Goal: Task Accomplishment & Management: Use online tool/utility

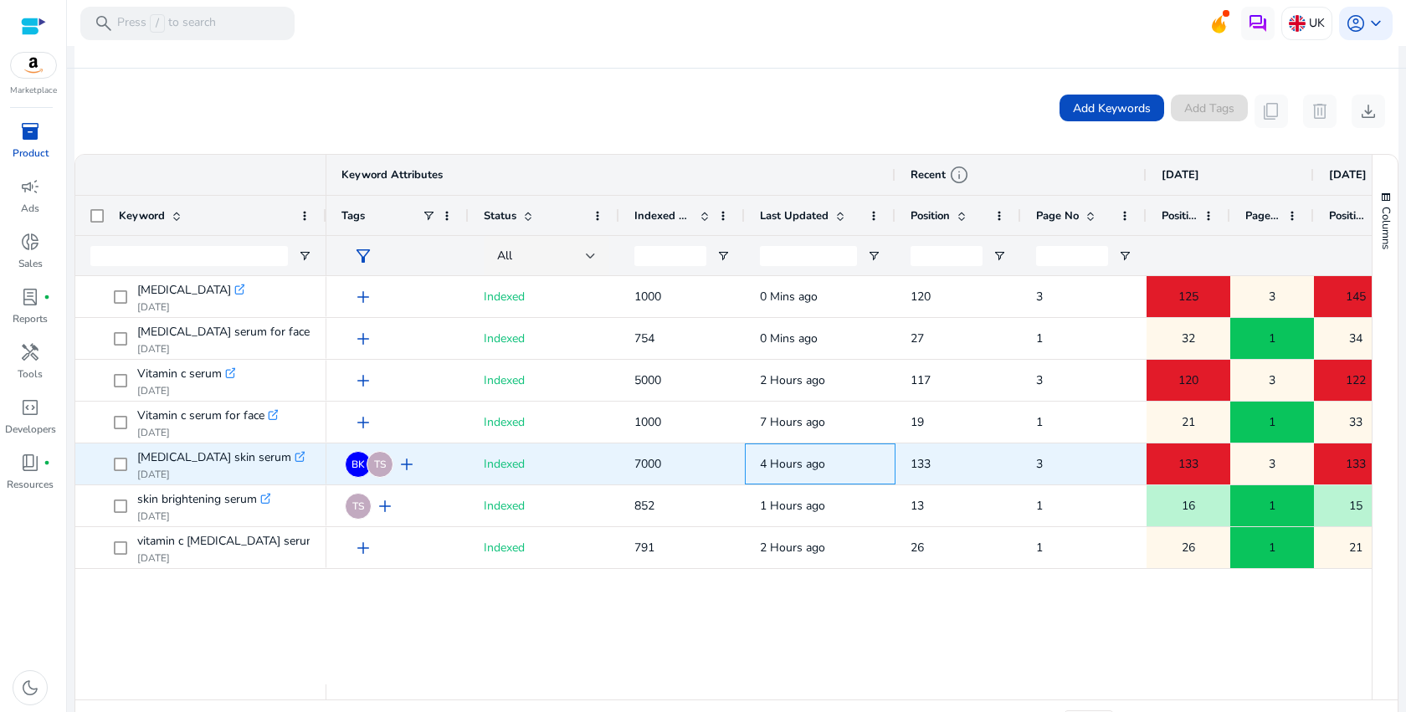
scroll to position [261, 0]
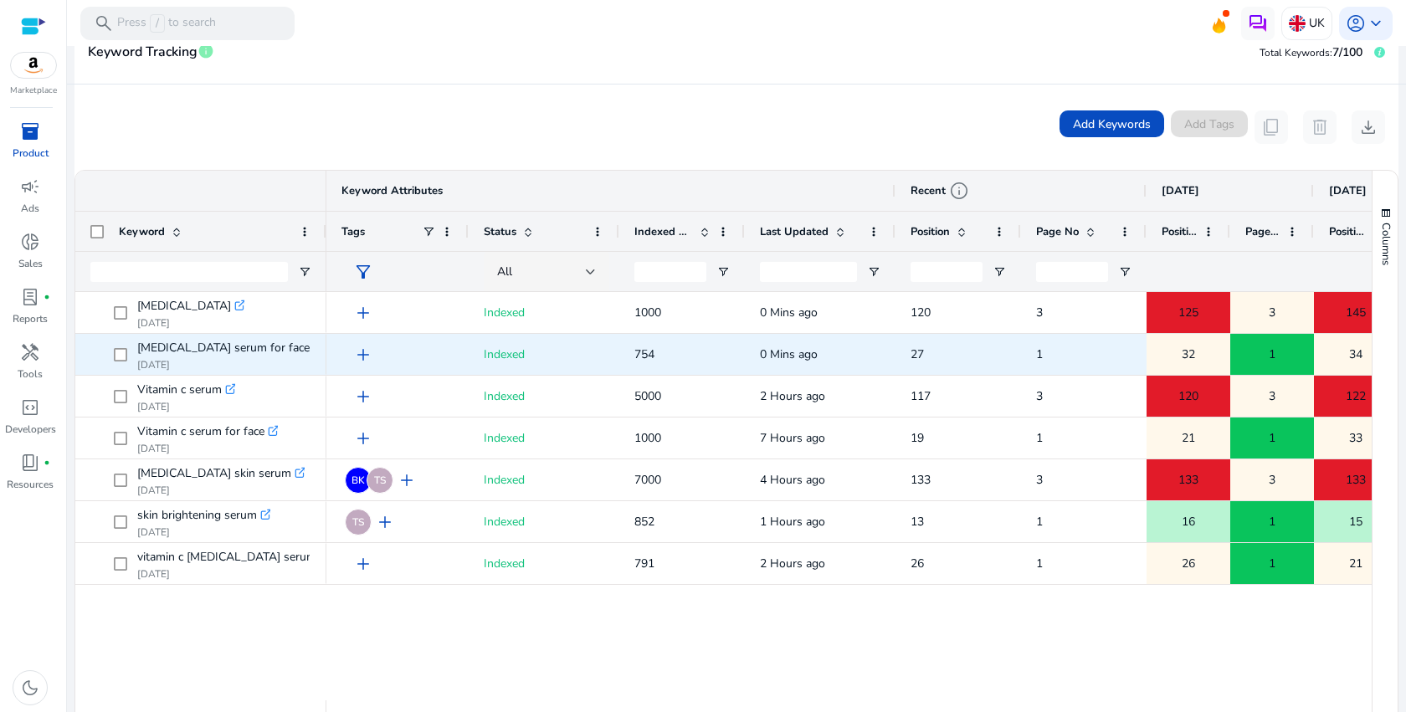
click at [922, 349] on span "27" at bounding box center [916, 354] width 13 height 16
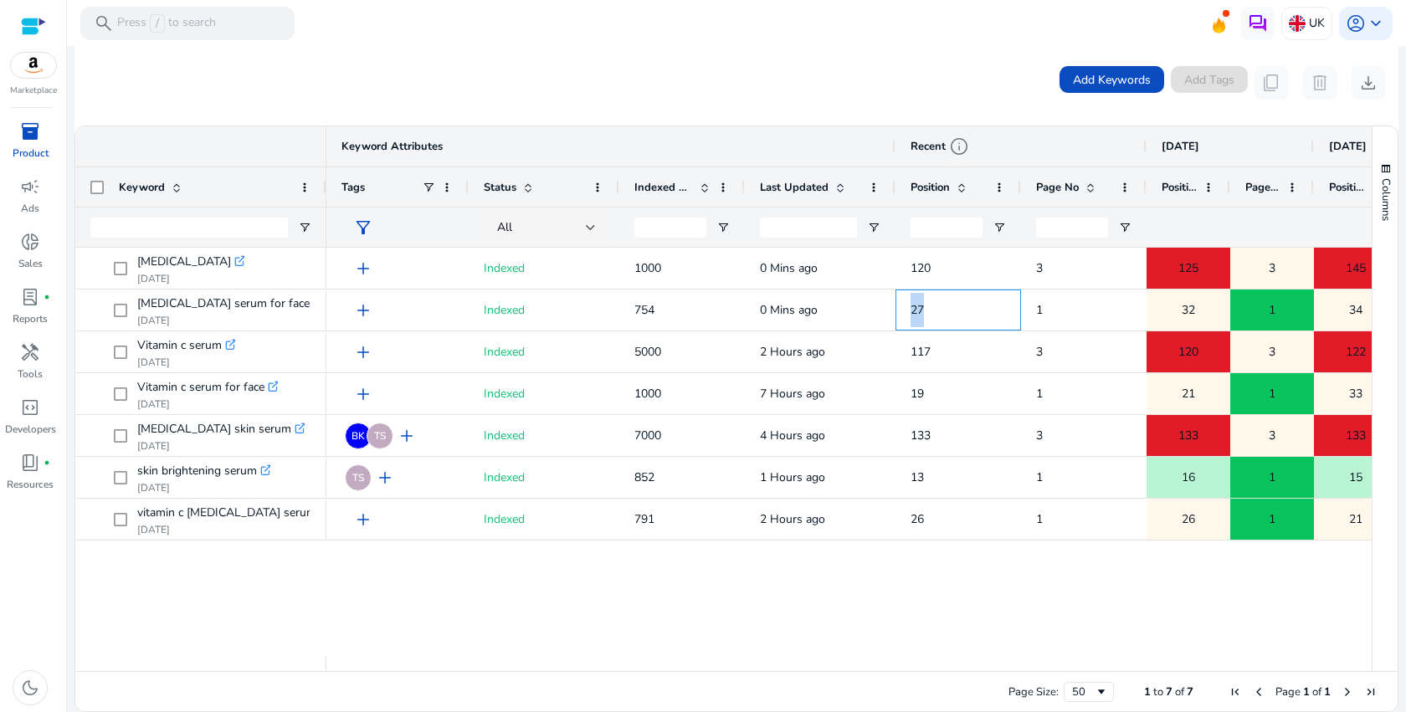
scroll to position [0, 0]
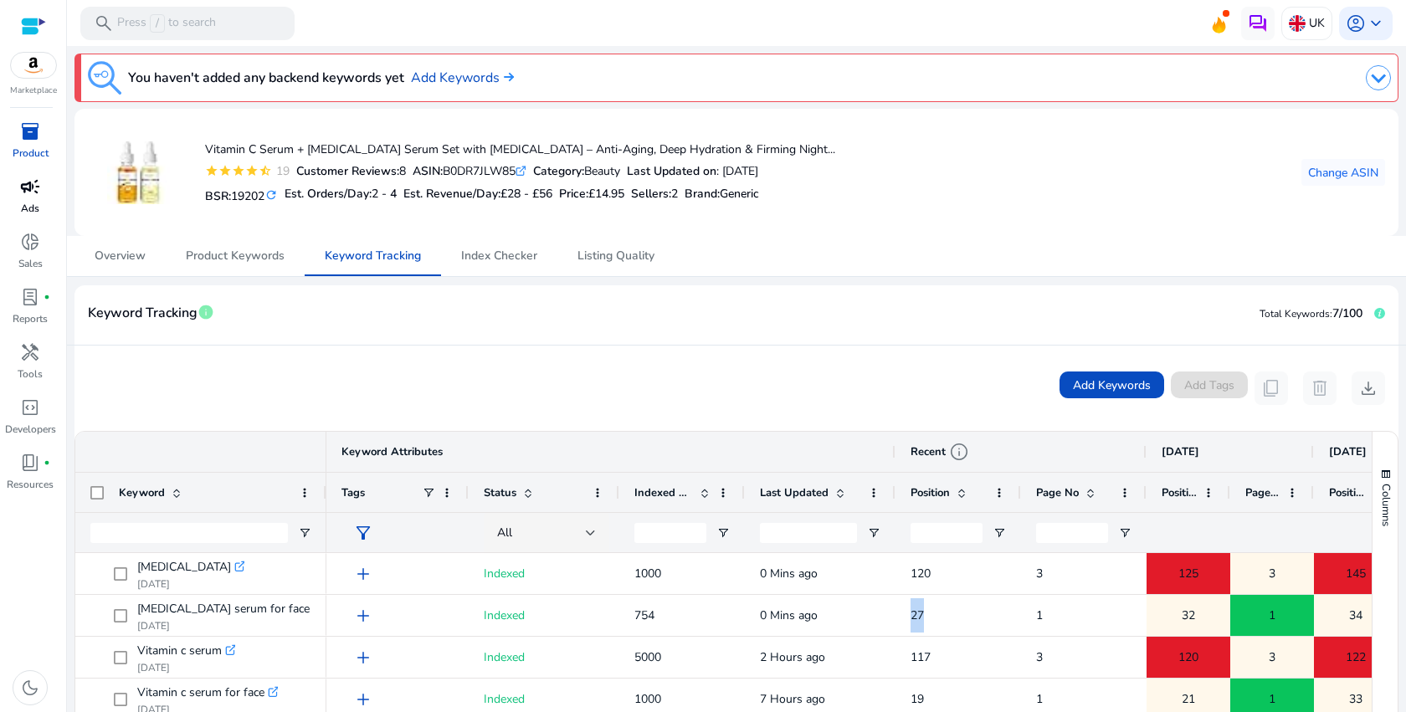
click at [44, 200] on link "campaign Ads" at bounding box center [30, 200] width 60 height 55
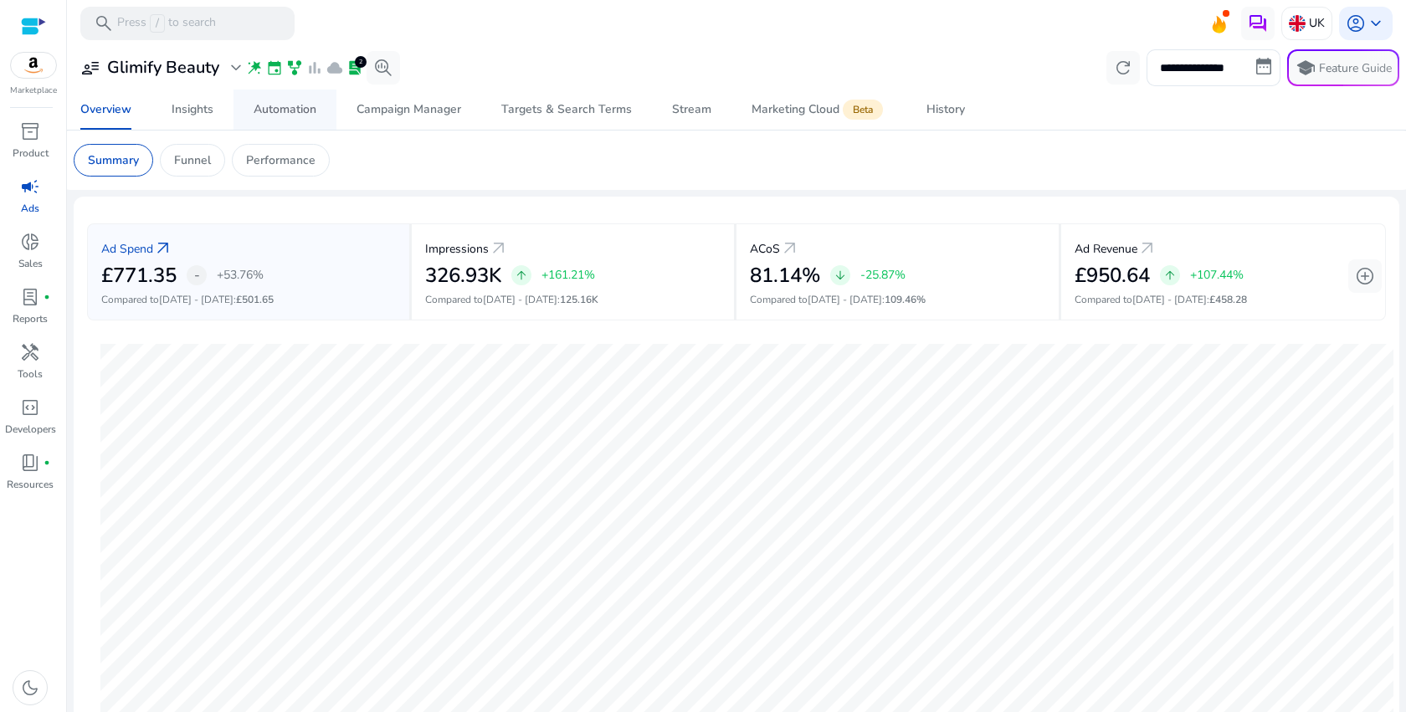
click at [287, 114] on div "Automation" at bounding box center [285, 110] width 63 height 12
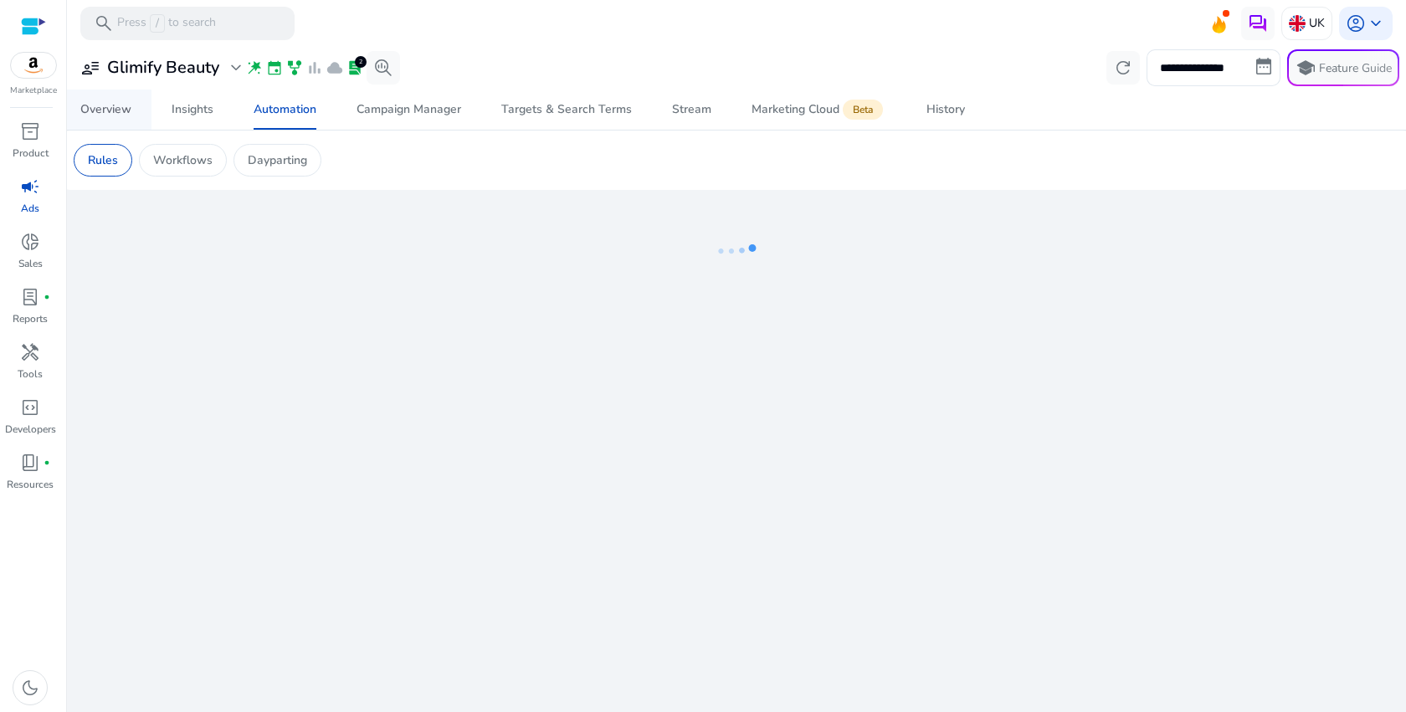
click at [112, 115] on div "Overview" at bounding box center [105, 110] width 51 height 12
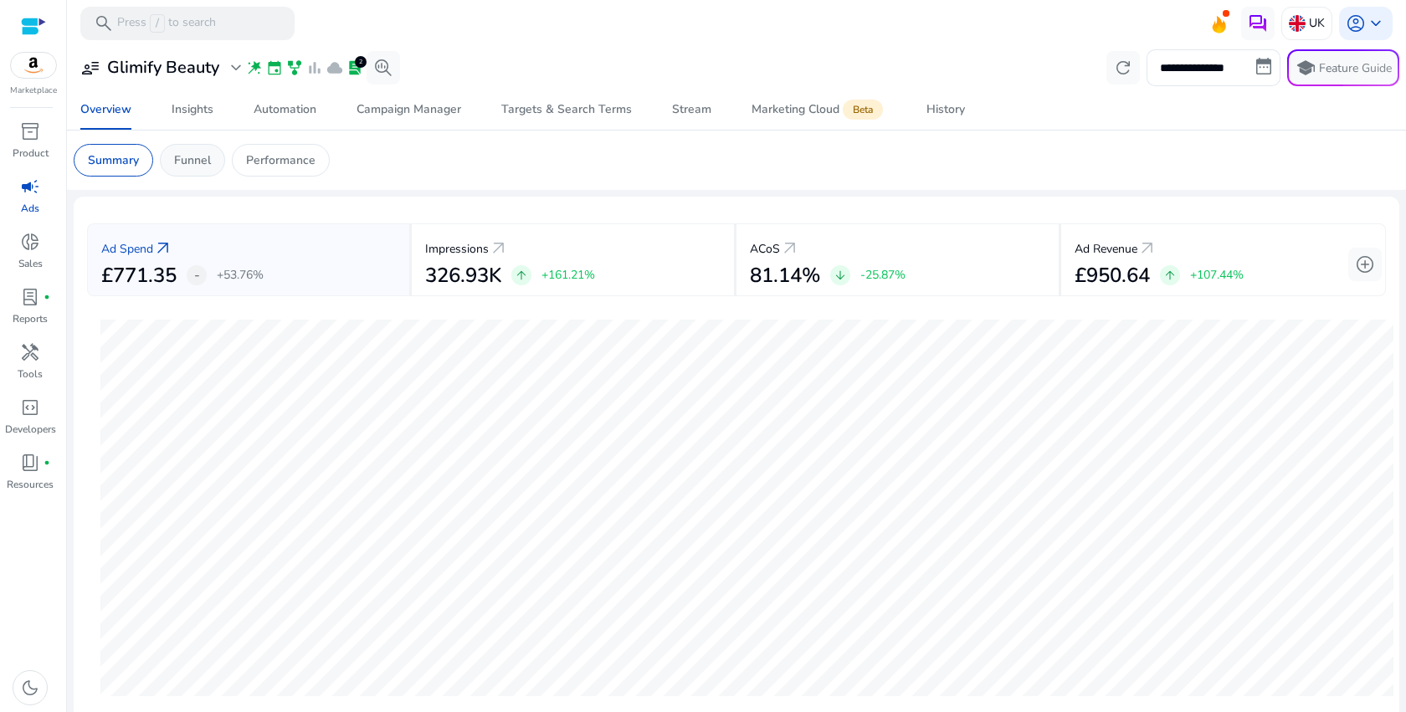
click at [186, 154] on p "Funnel" at bounding box center [192, 160] width 37 height 18
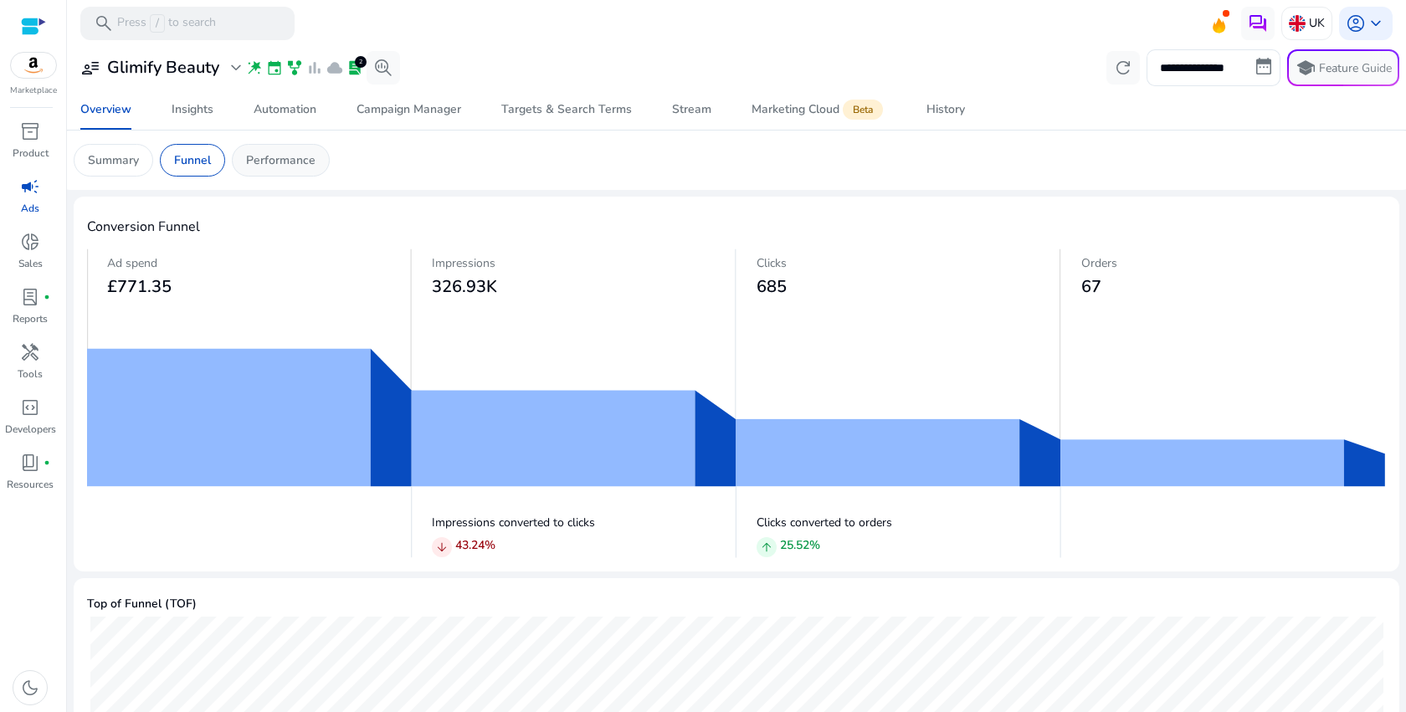
click at [274, 167] on p "Performance" at bounding box center [280, 160] width 69 height 18
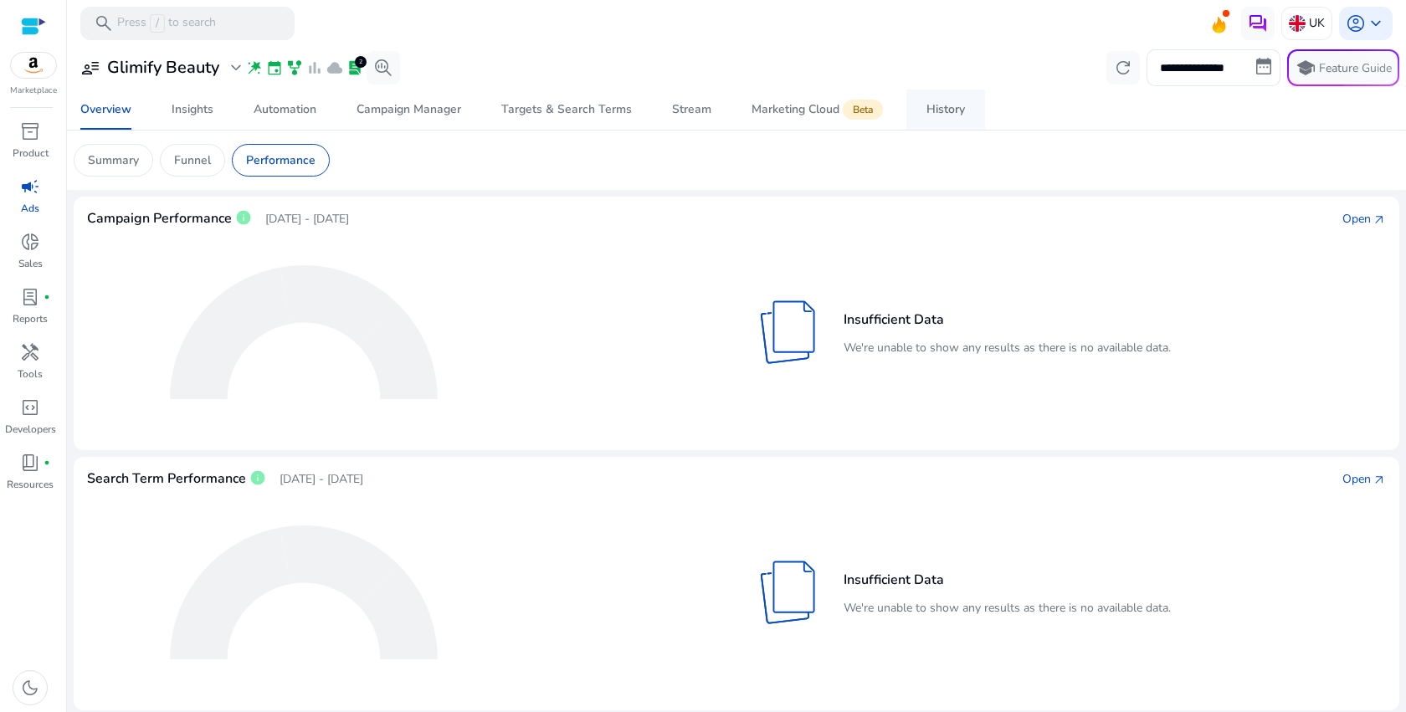
click at [939, 123] on span "History" at bounding box center [945, 110] width 38 height 40
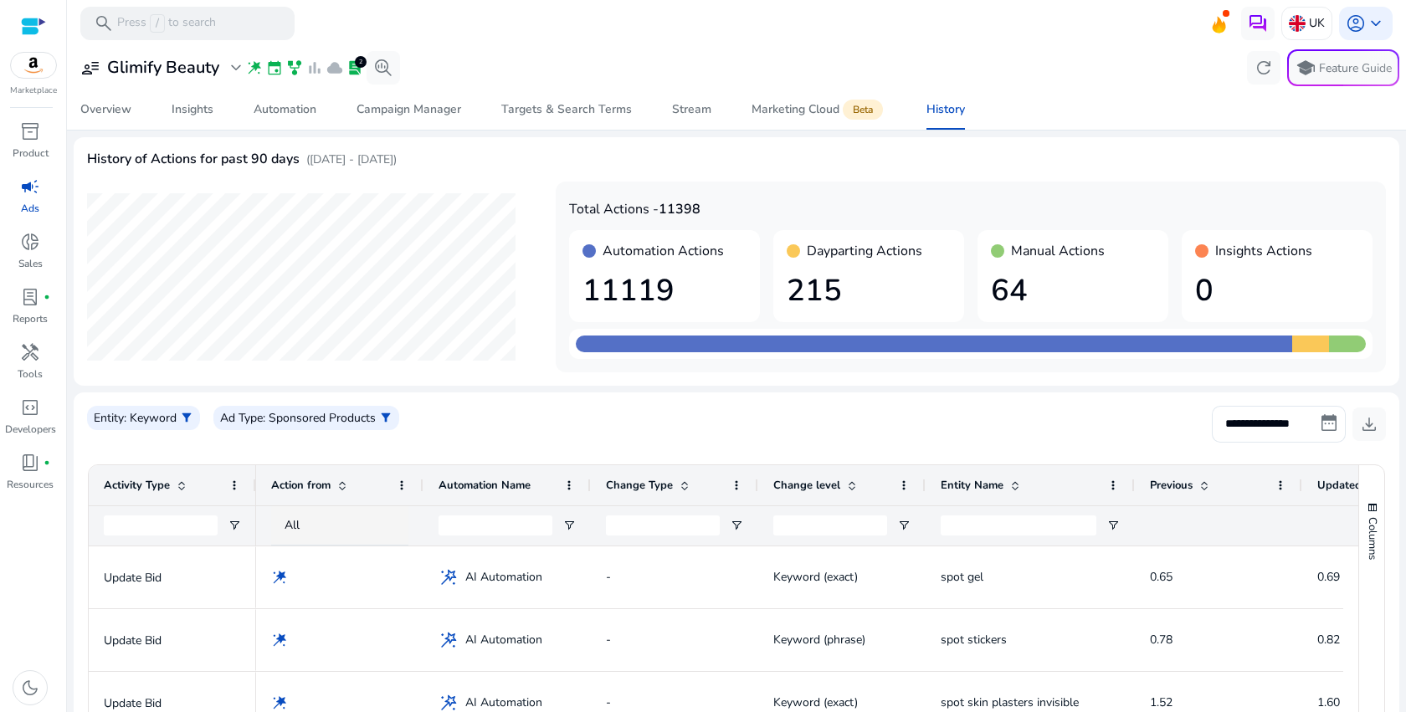
click at [856, 275] on h1 "215" at bounding box center [868, 291] width 164 height 36
click at [359, 70] on span "lab_profile" at bounding box center [354, 67] width 17 height 17
click at [377, 69] on span "search_insights" at bounding box center [383, 68] width 20 height 20
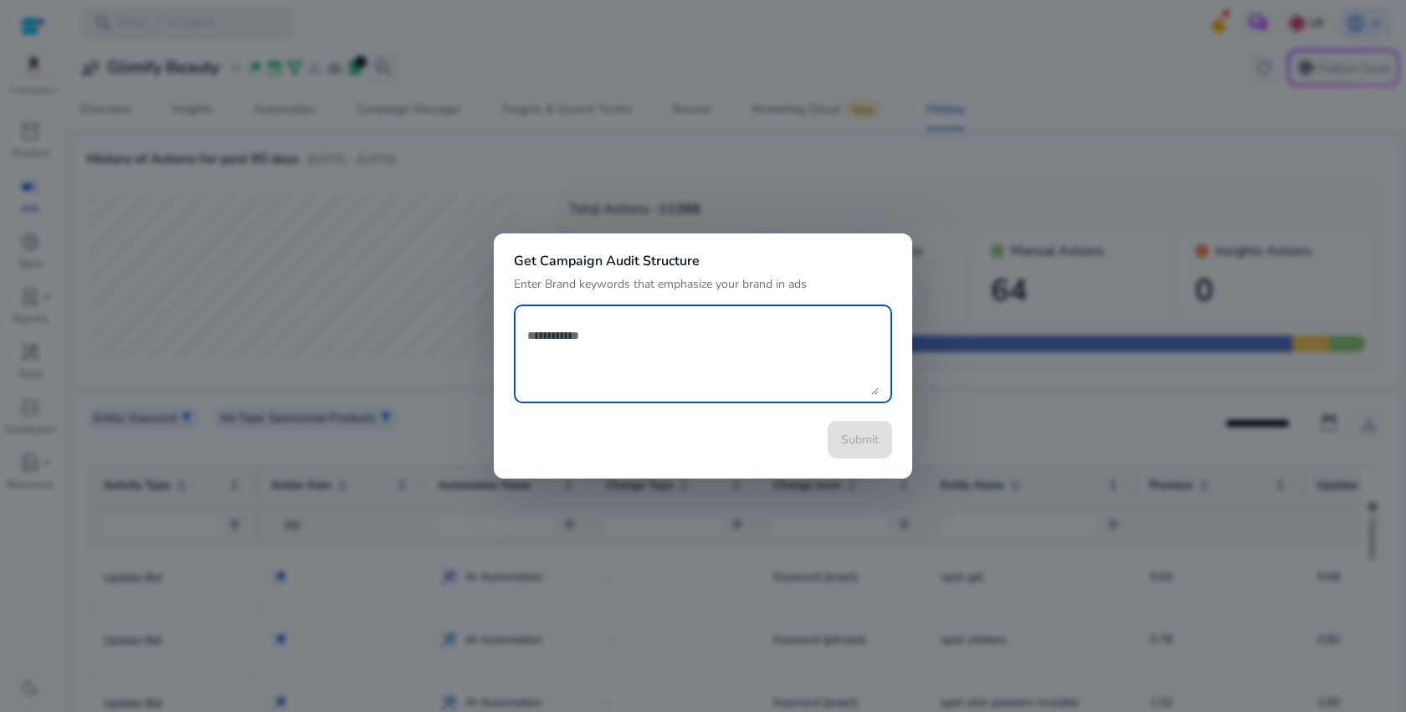
click at [739, 177] on div at bounding box center [703, 356] width 1406 height 712
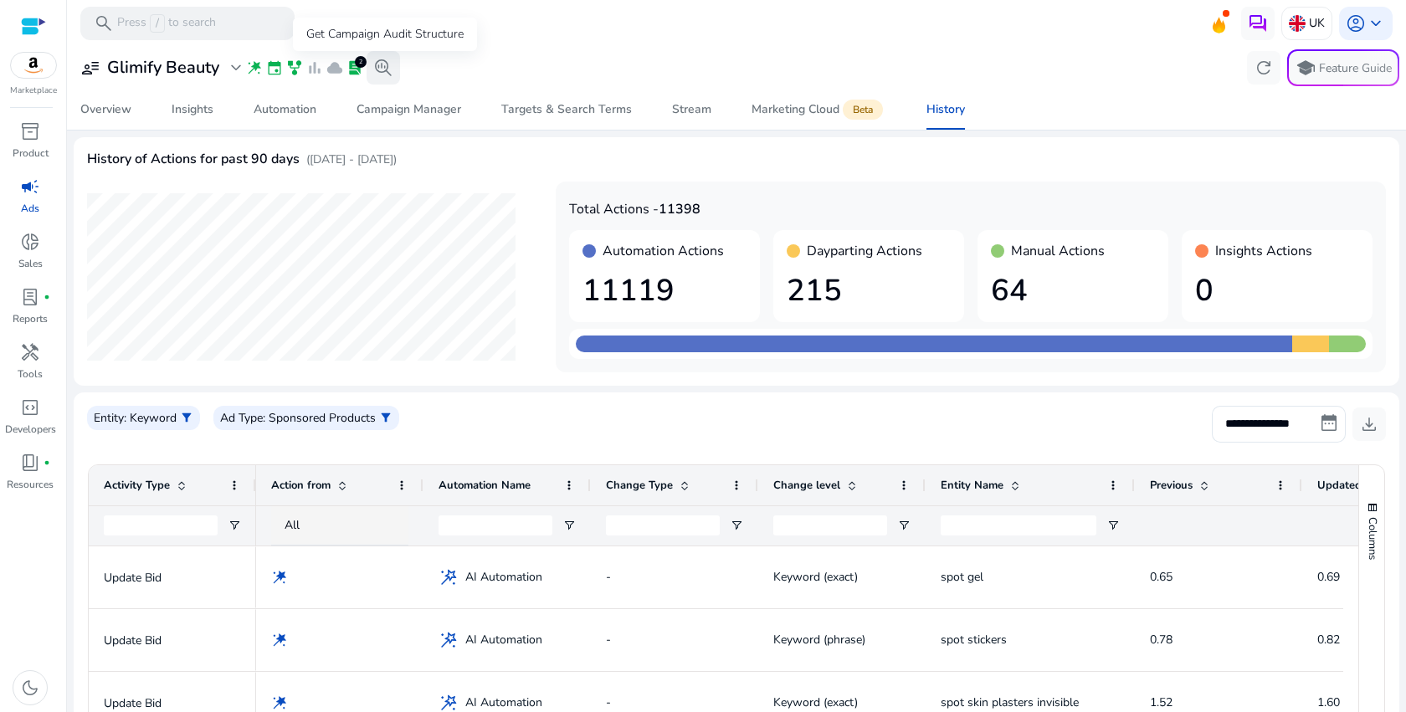
click at [384, 64] on span "search_insights" at bounding box center [383, 68] width 20 height 20
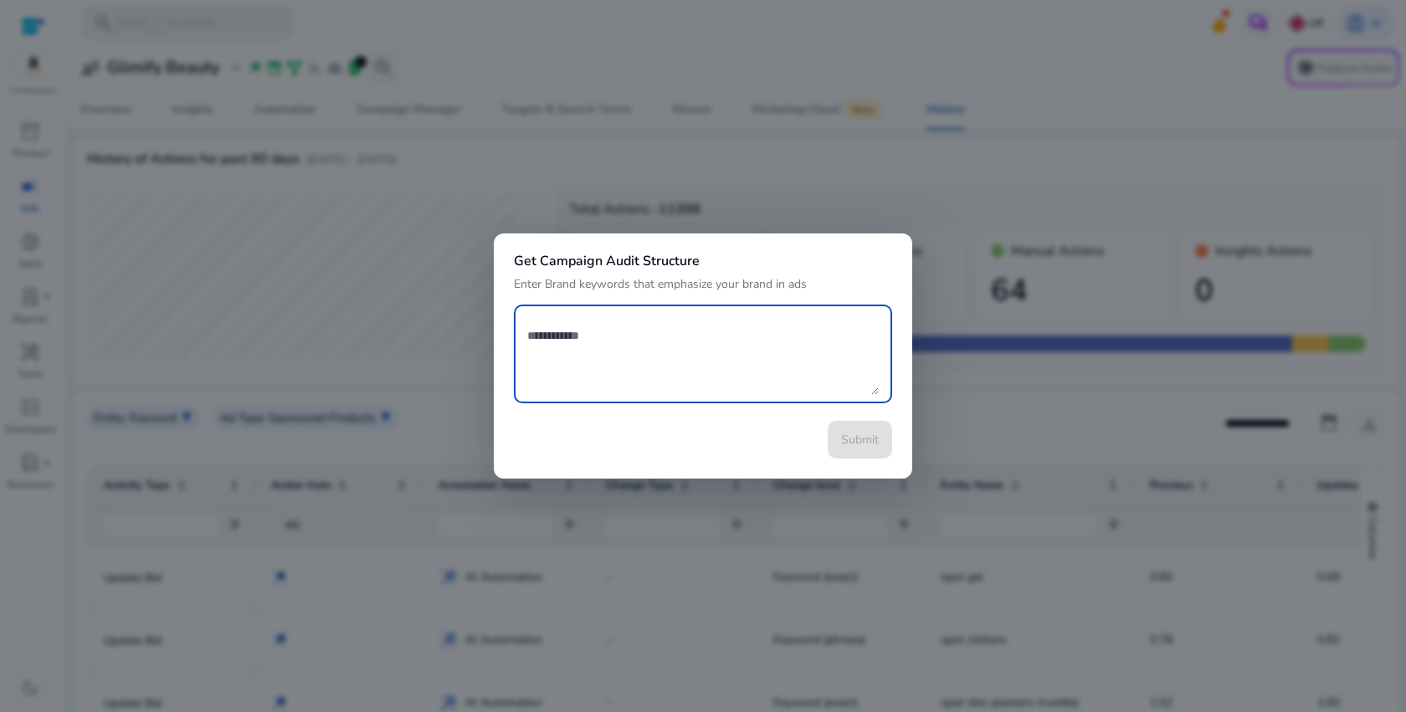
click at [582, 83] on div at bounding box center [703, 356] width 1406 height 712
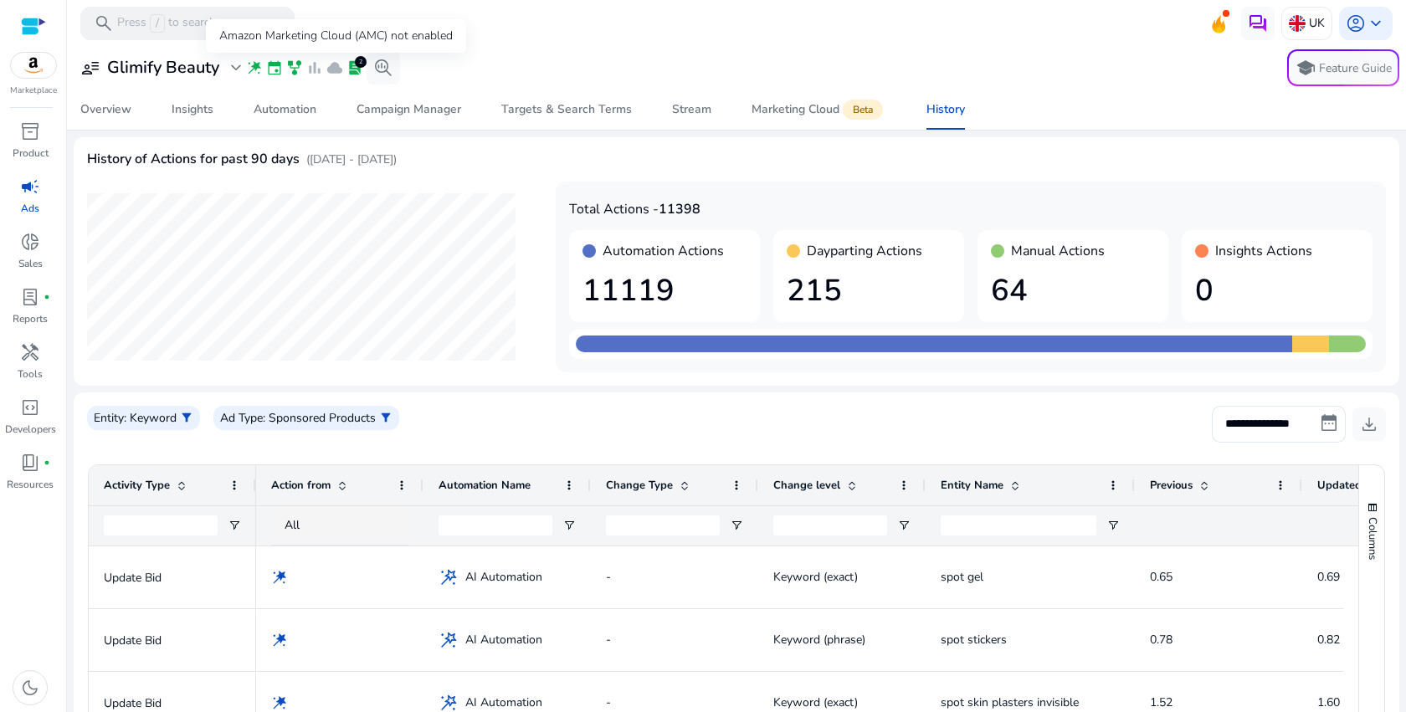
click at [335, 71] on span "cloud" at bounding box center [334, 67] width 17 height 17
click at [672, 113] on div "Stream" at bounding box center [691, 110] width 39 height 12
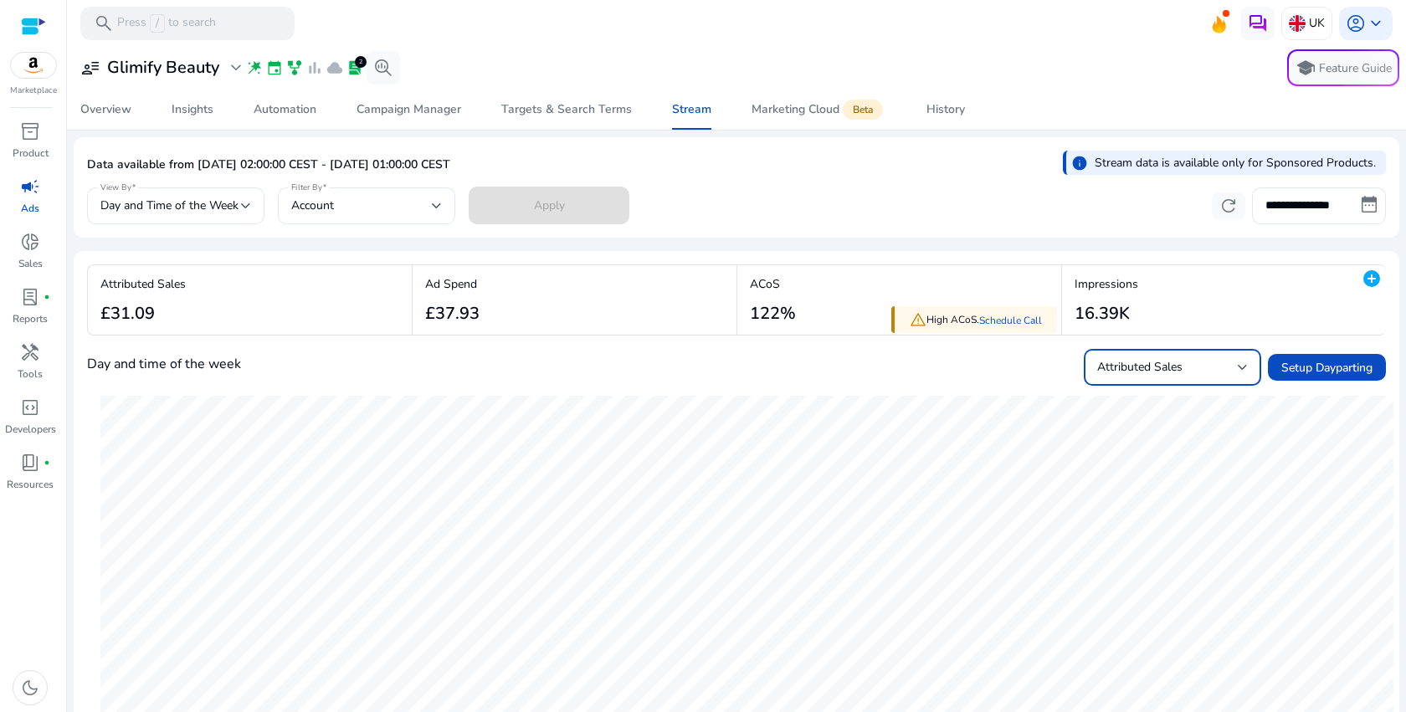
click at [1154, 366] on span "Attributed Sales" at bounding box center [1139, 367] width 85 height 16
click at [963, 390] on div at bounding box center [703, 356] width 1406 height 712
click at [308, 313] on div "Attributed Sales £31.09" at bounding box center [250, 299] width 324 height 69
click at [494, 302] on div "Ad Spend £37.93" at bounding box center [574, 299] width 324 height 69
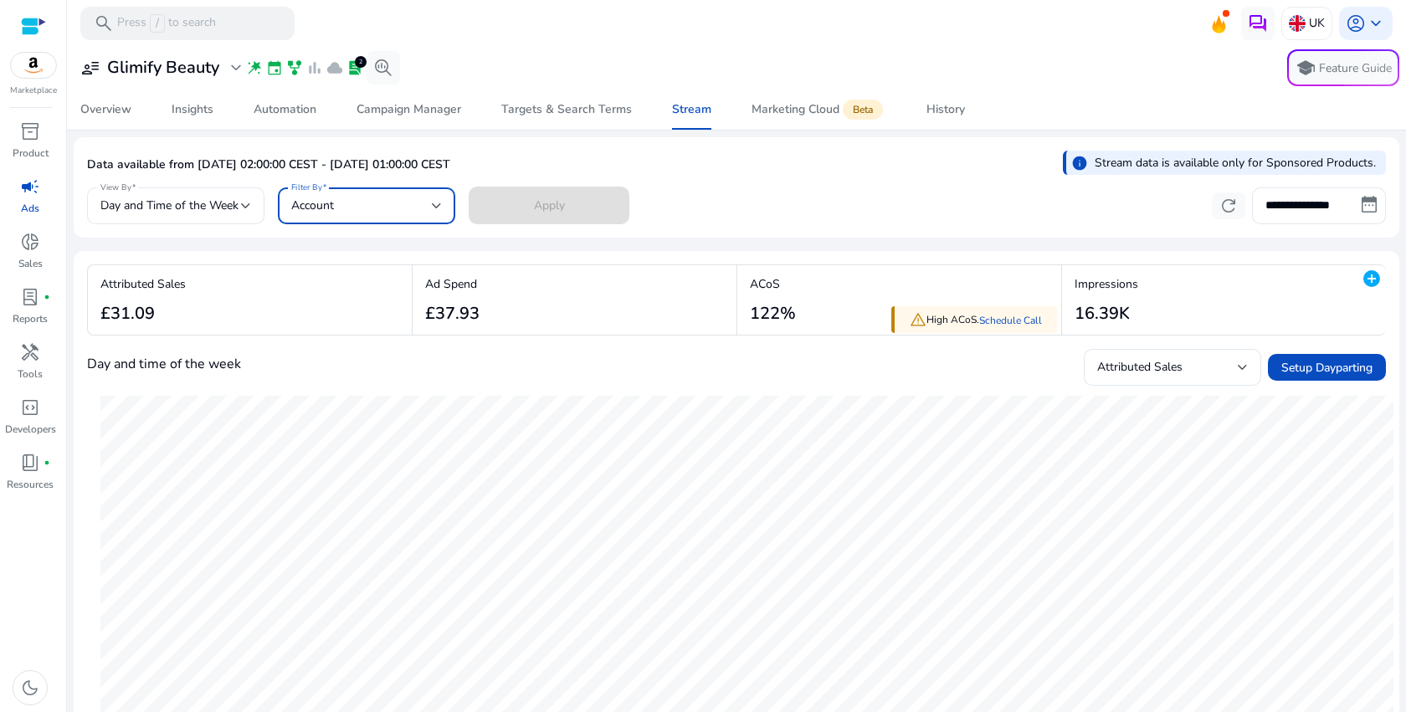
click at [395, 203] on div "Account" at bounding box center [361, 206] width 141 height 18
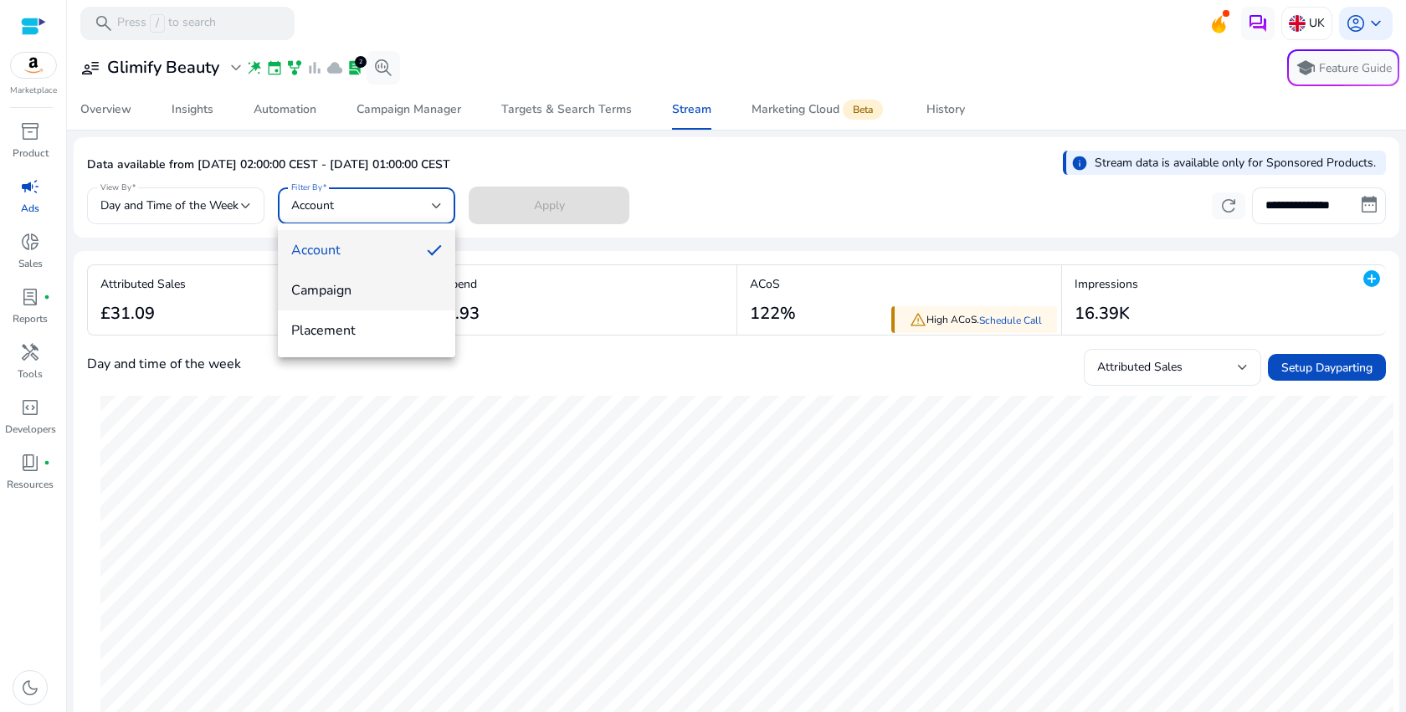
click at [367, 289] on span "Campaign" at bounding box center [366, 290] width 151 height 18
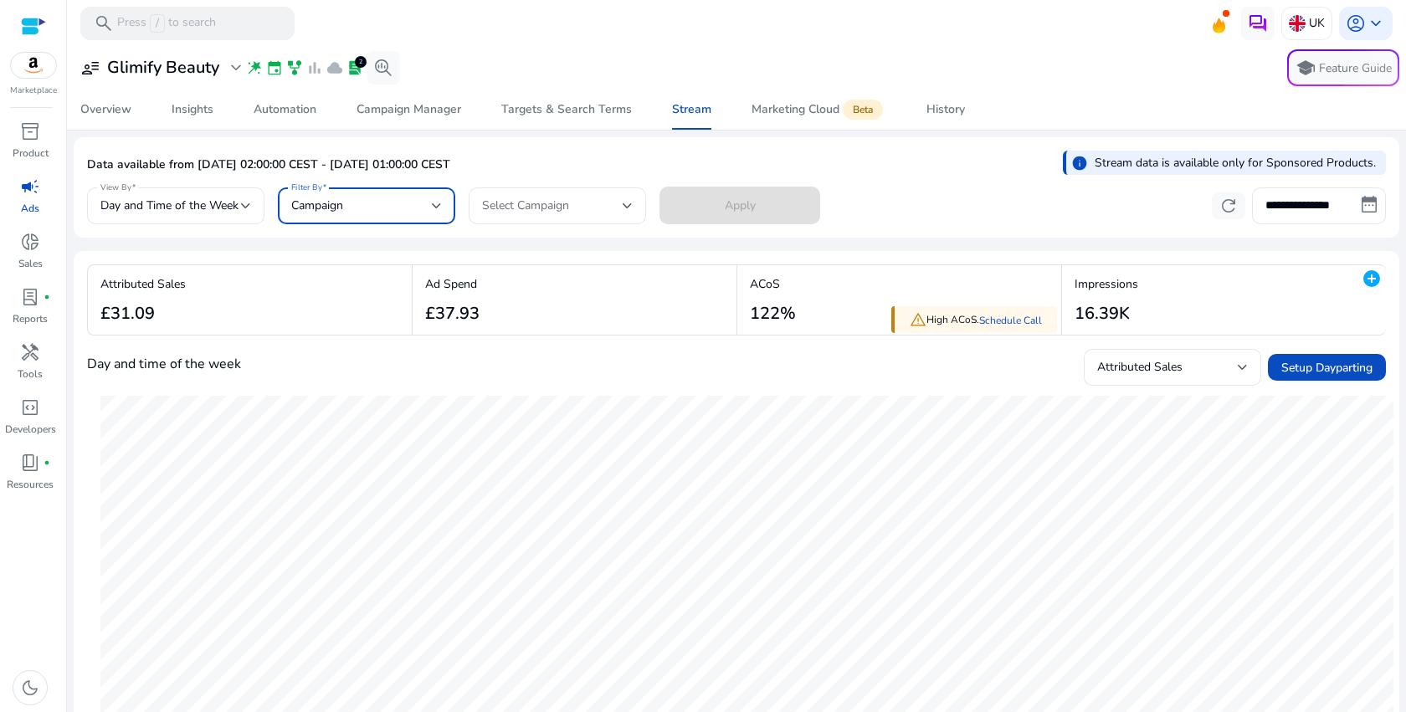
click at [726, 202] on div "Apply" at bounding box center [739, 206] width 161 height 38
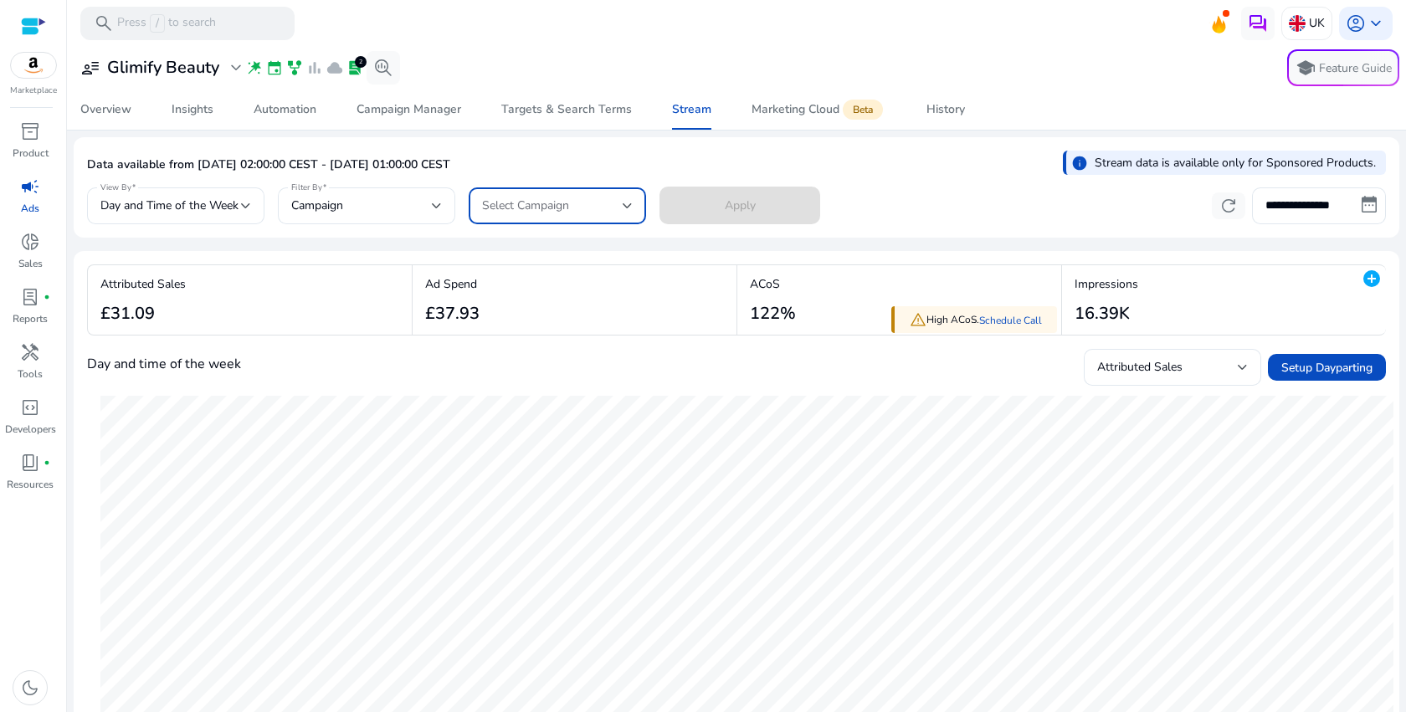
click at [588, 202] on div "Select Campaign" at bounding box center [552, 206] width 141 height 18
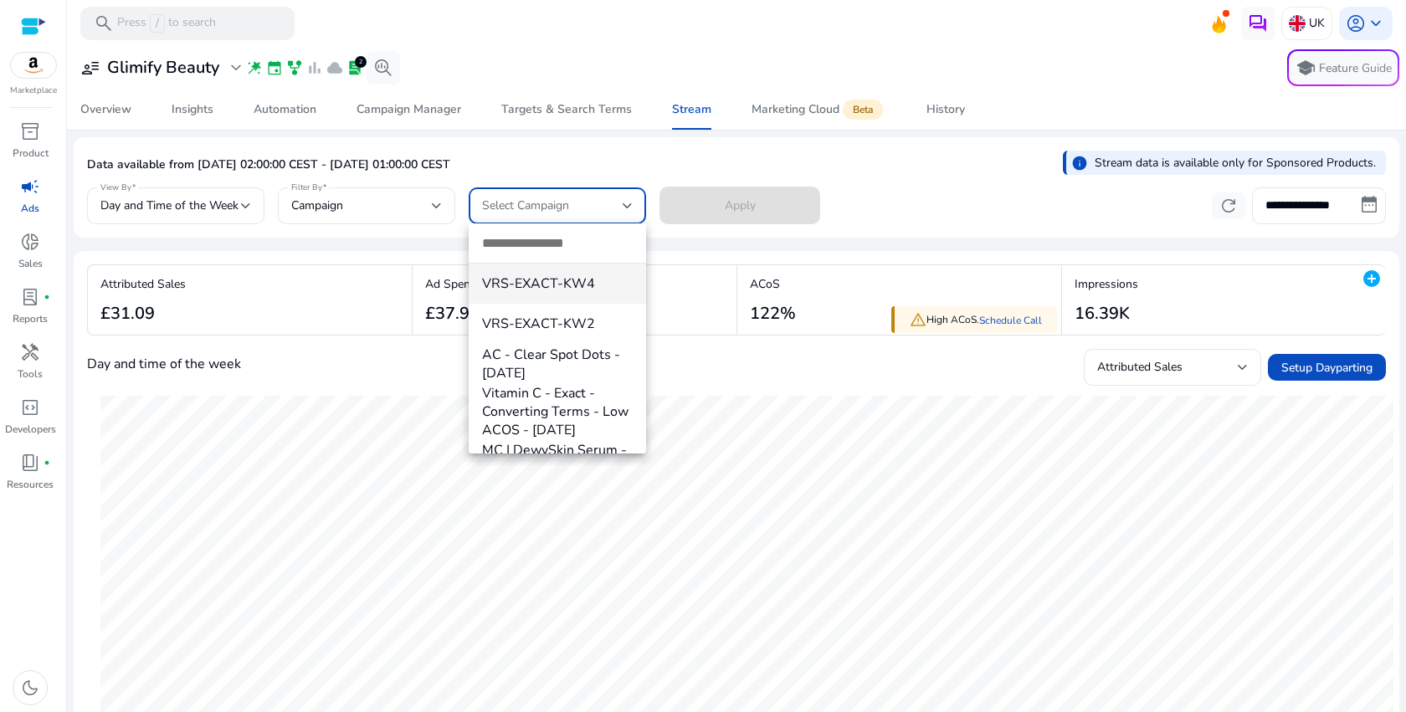
click at [250, 244] on div at bounding box center [703, 356] width 1406 height 712
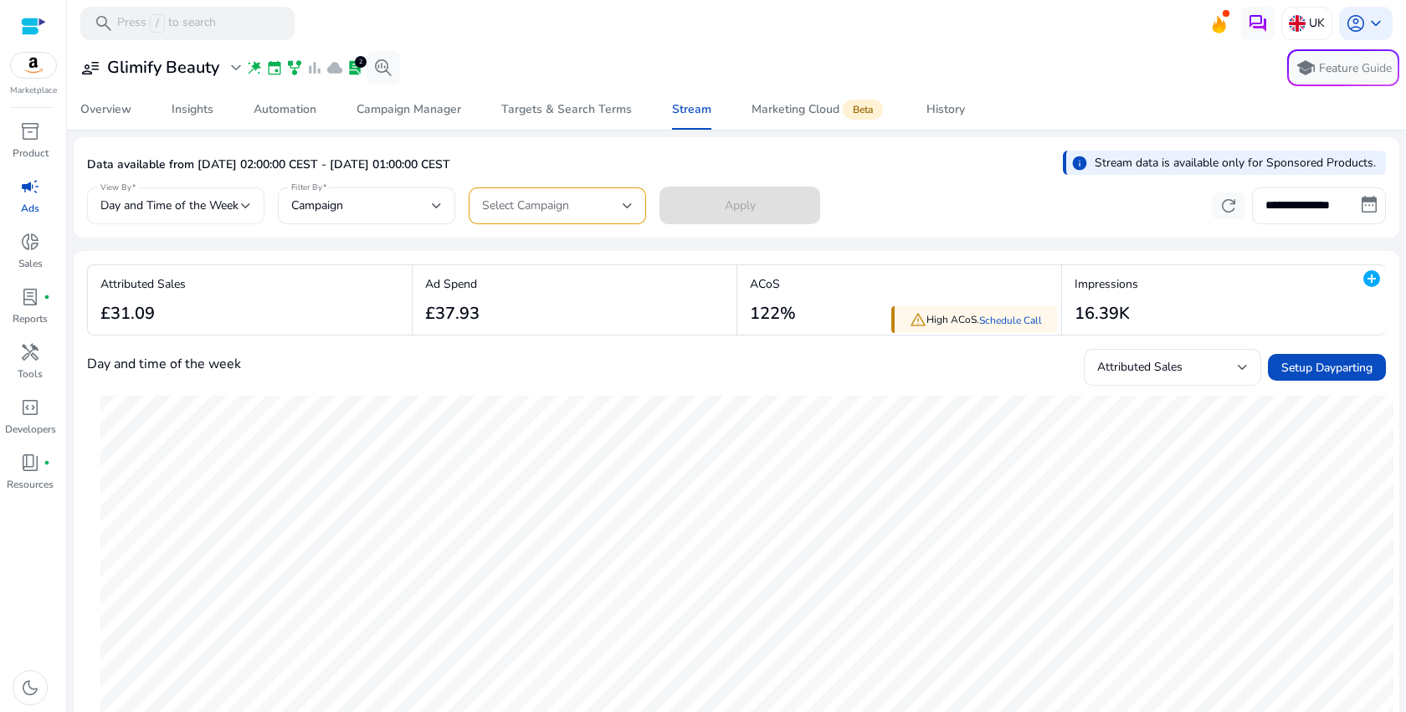
click at [233, 193] on div "Day and Time of the Week" at bounding box center [175, 205] width 151 height 37
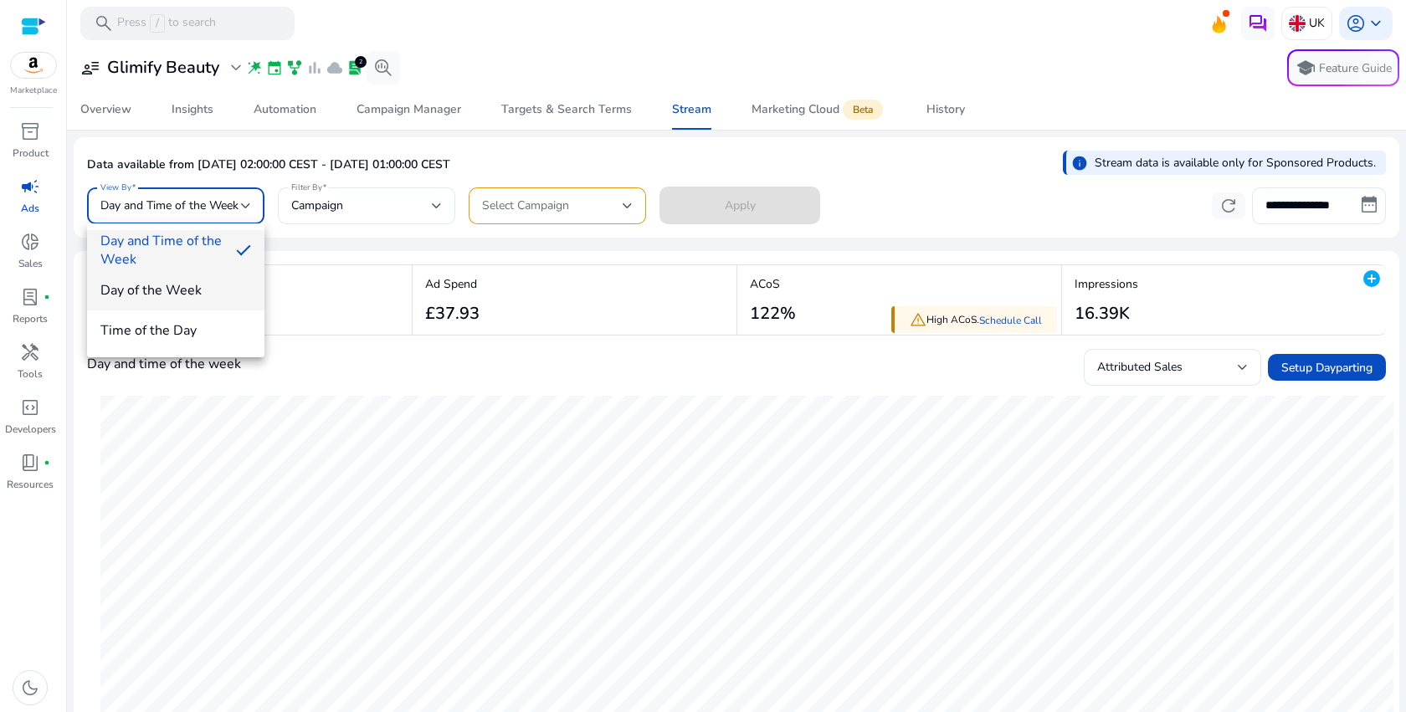
click at [205, 281] on span "Day of the Week" at bounding box center [175, 290] width 151 height 18
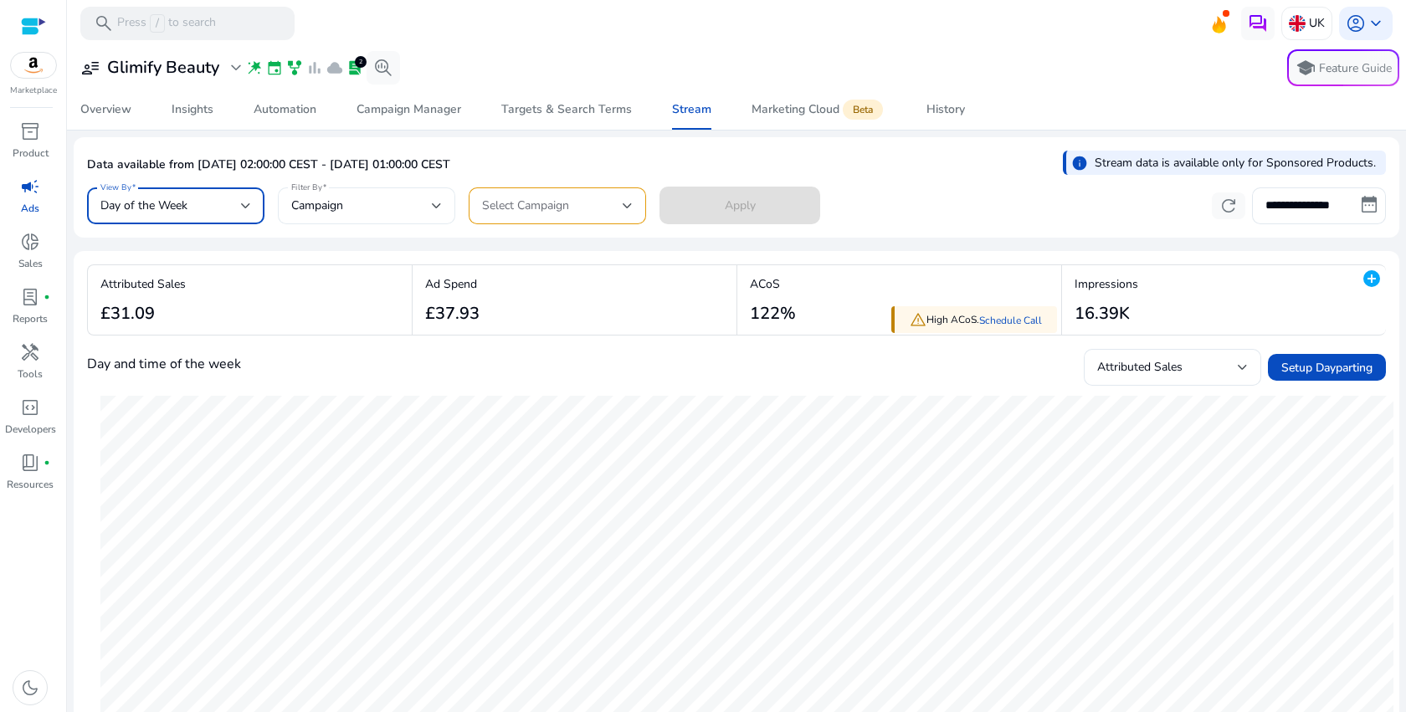
click at [356, 209] on div "Campaign" at bounding box center [361, 206] width 141 height 18
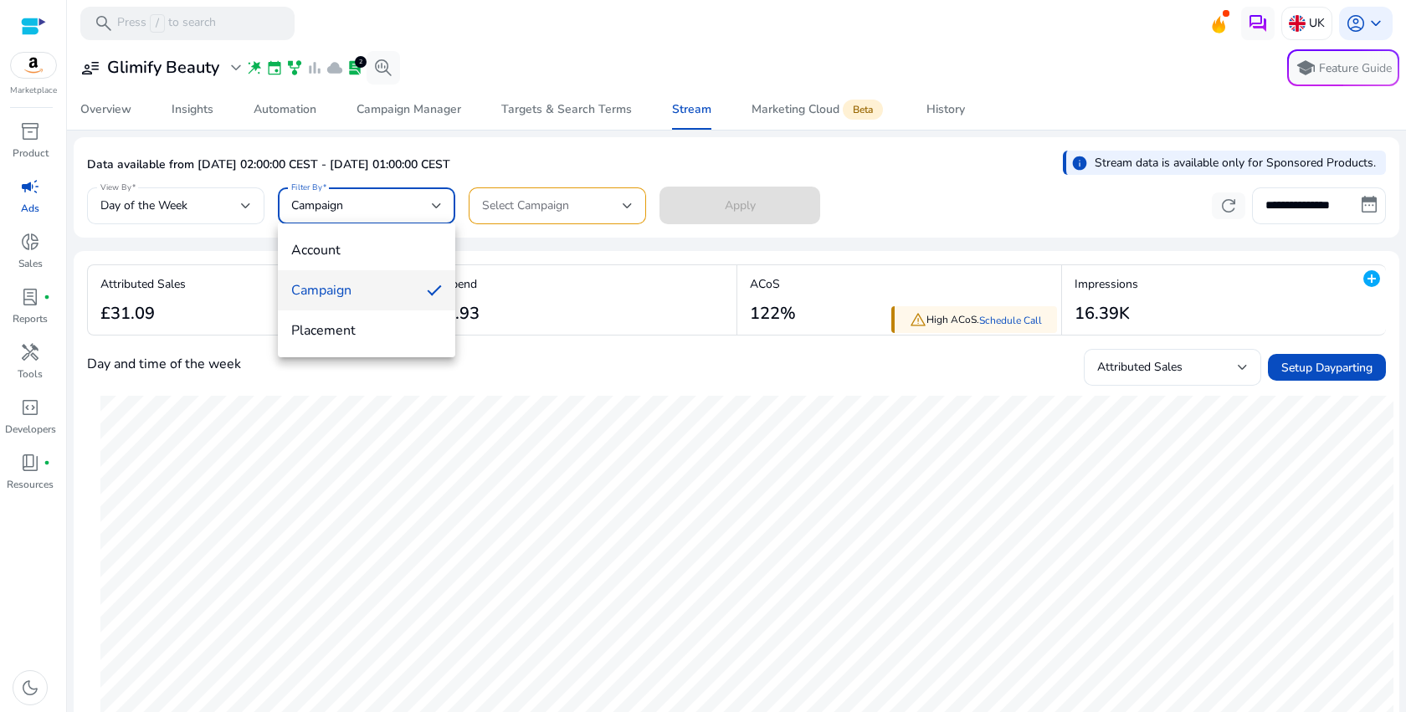
click at [356, 209] on div at bounding box center [703, 356] width 1406 height 712
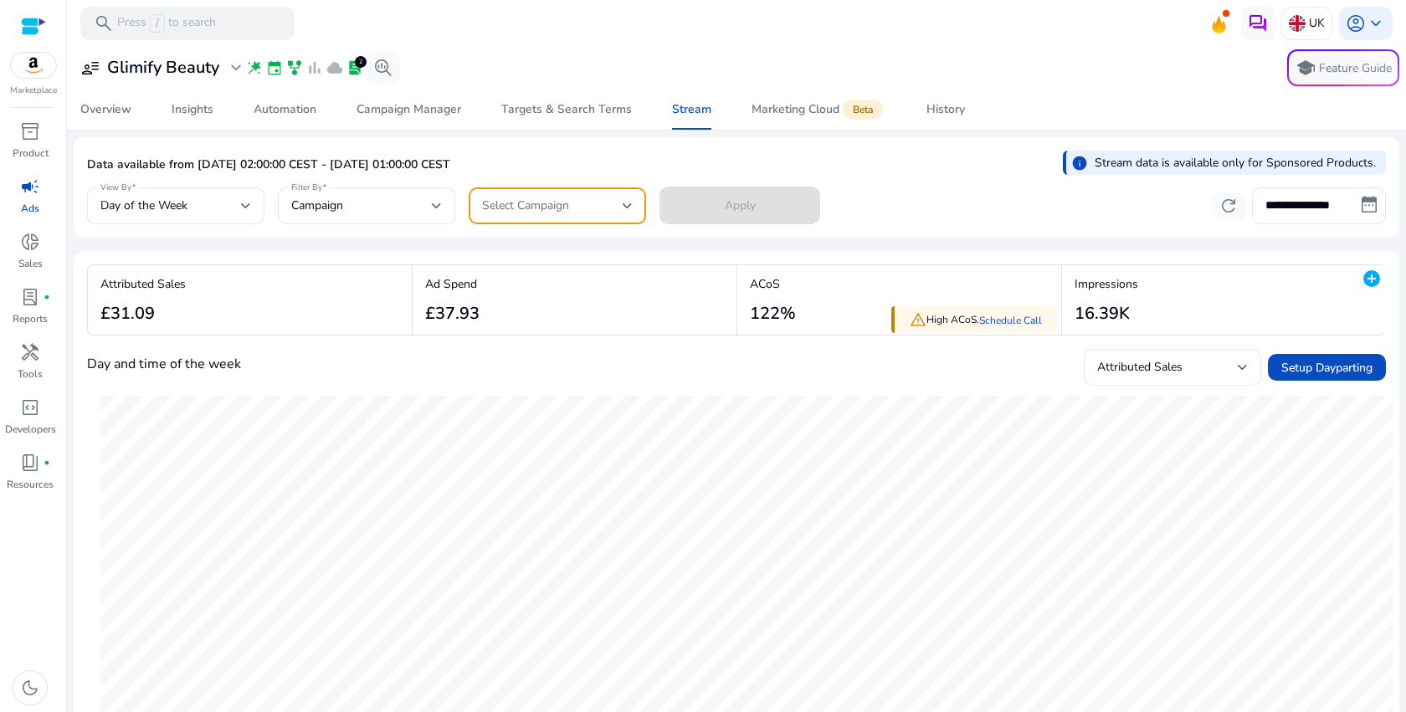
click at [557, 203] on span "Select Campaign" at bounding box center [525, 205] width 87 height 16
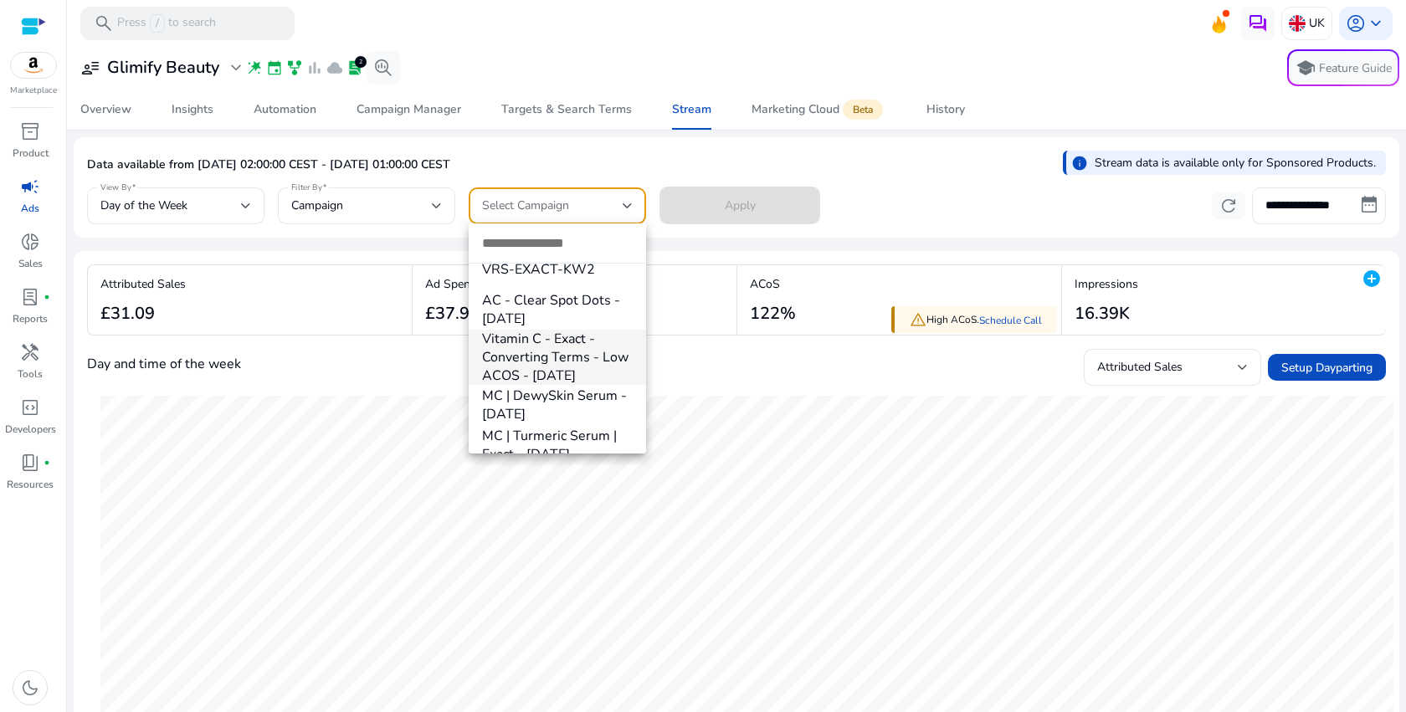
scroll to position [73, 0]
click at [607, 338] on span "Vitamin C - Exact - Converting Terms - Low ACOS - [DATE]" at bounding box center [557, 338] width 151 height 55
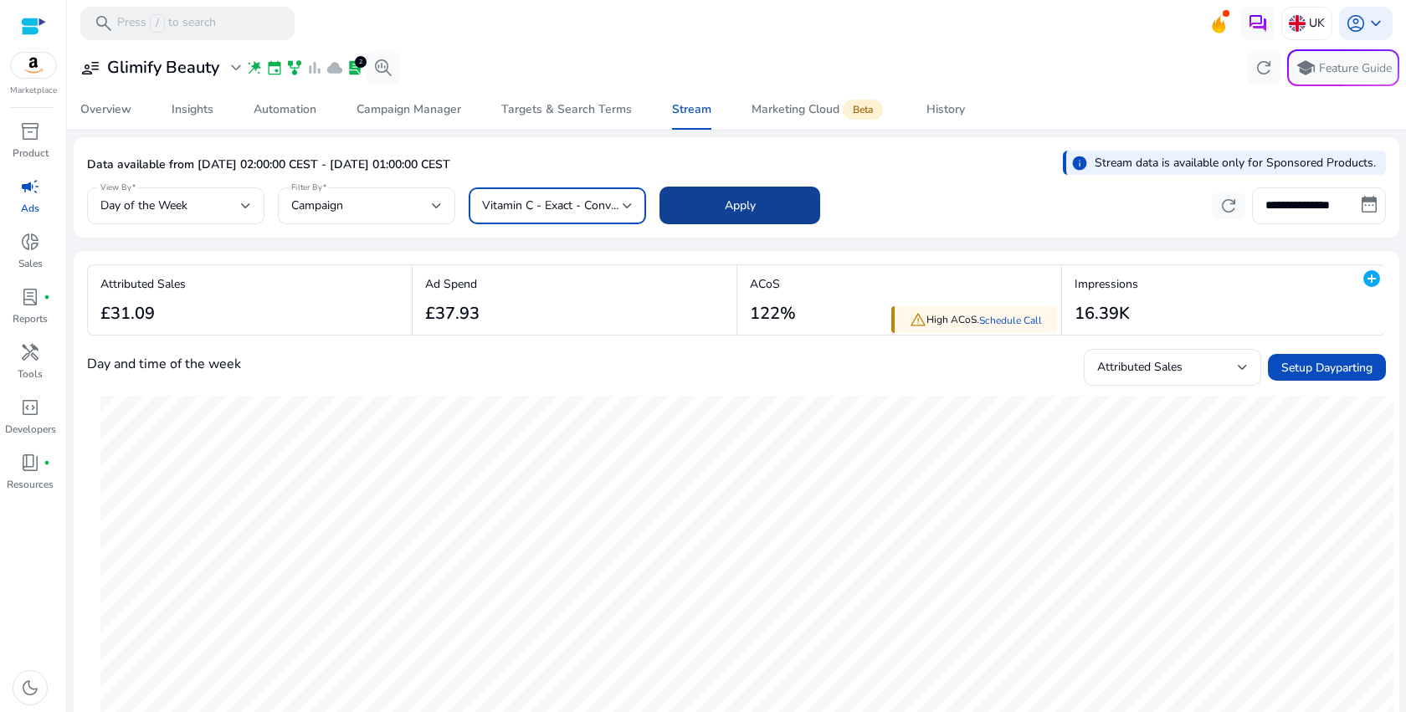
click at [736, 215] on span at bounding box center [739, 206] width 161 height 40
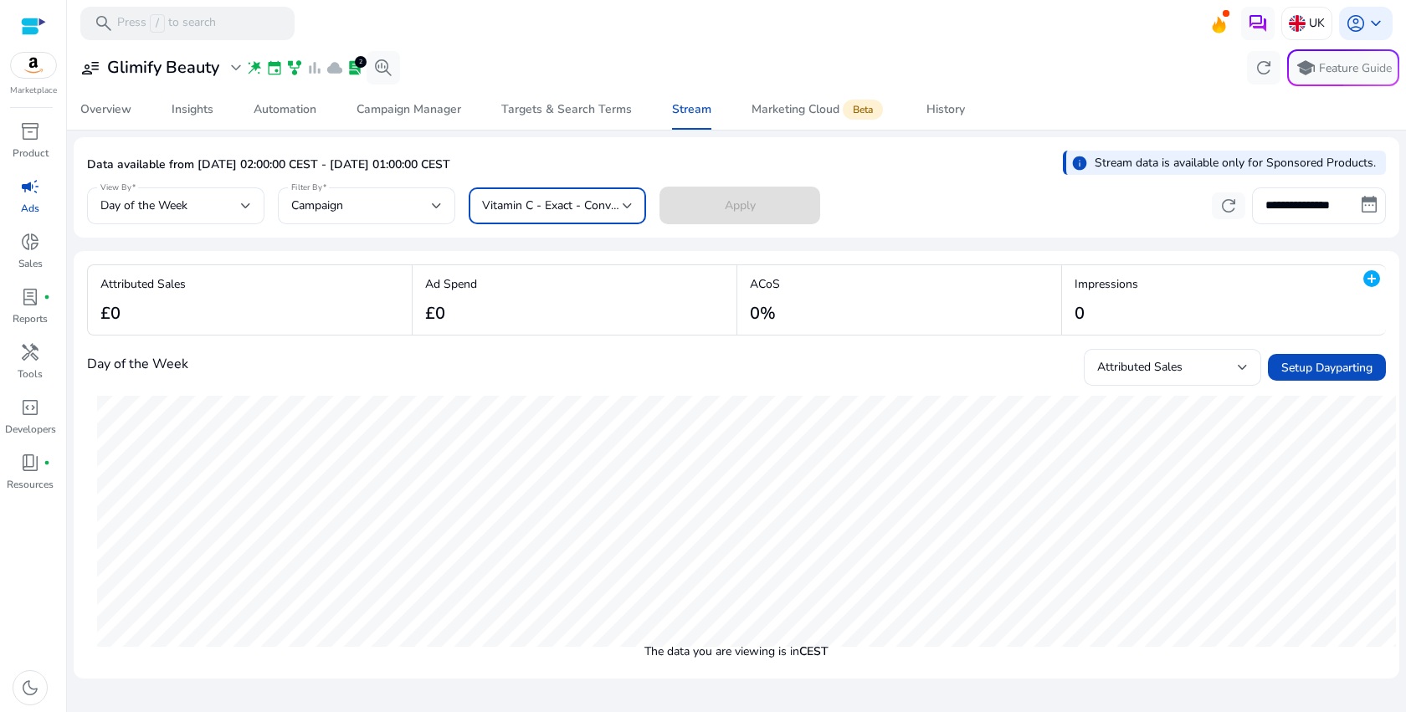
click at [585, 200] on span "Vitamin C - Exact - Converting Terms - Low ACOS - [DATE]" at bounding box center [638, 205] width 313 height 16
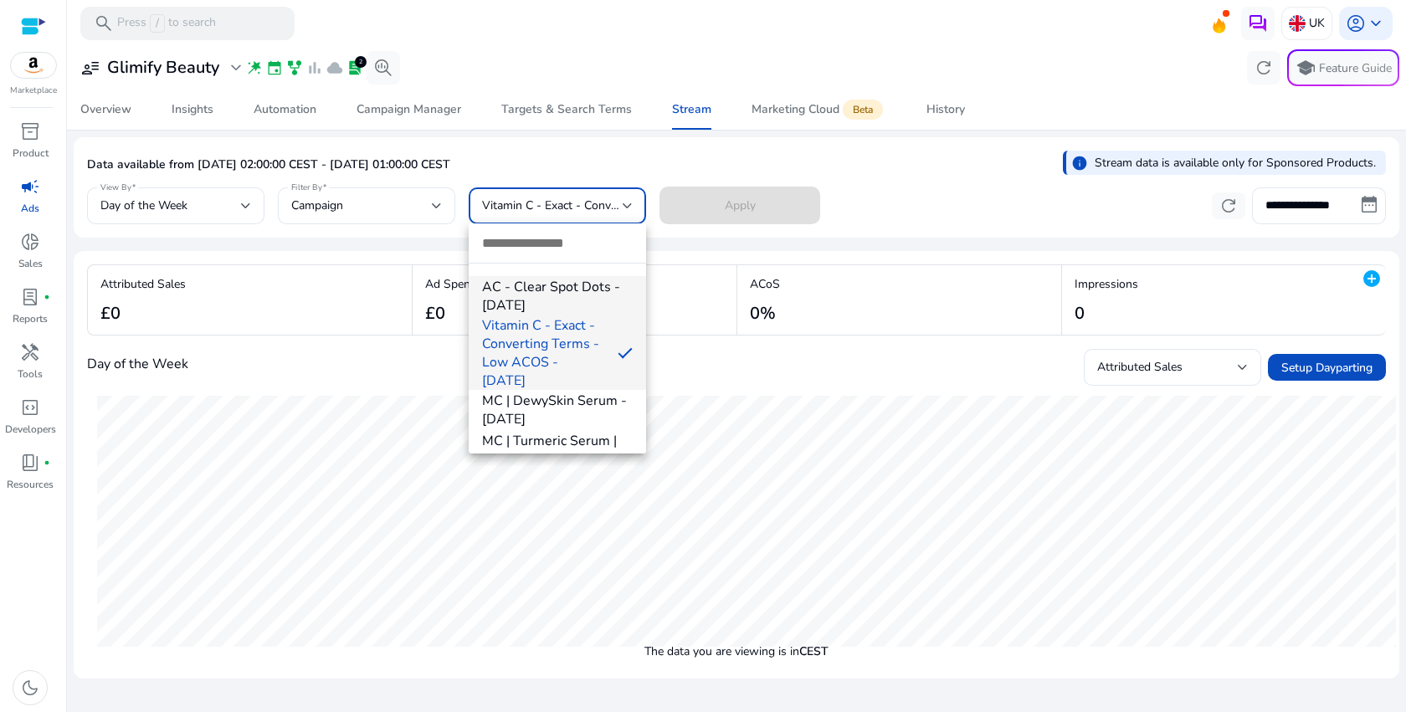
scroll to position [105, 0]
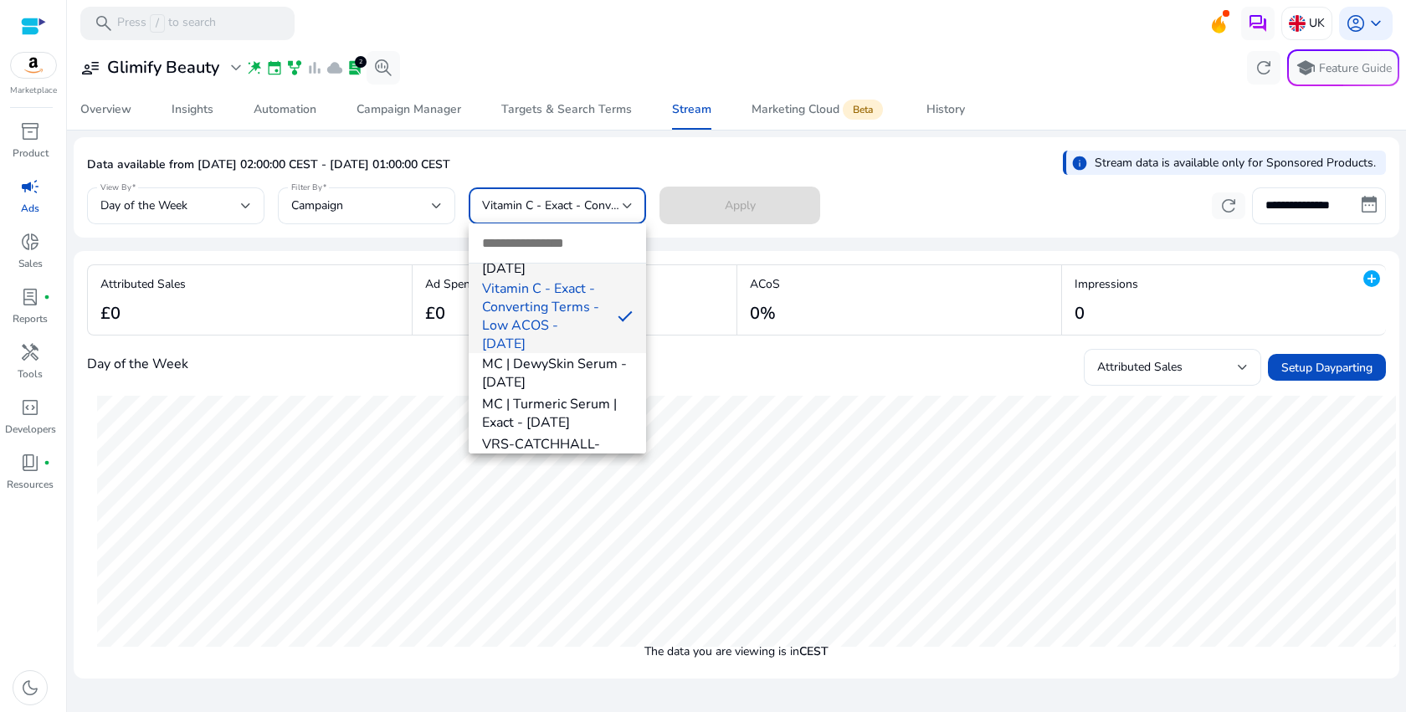
click at [582, 371] on span "MC | DewySkin Serum - [DATE]" at bounding box center [557, 373] width 151 height 37
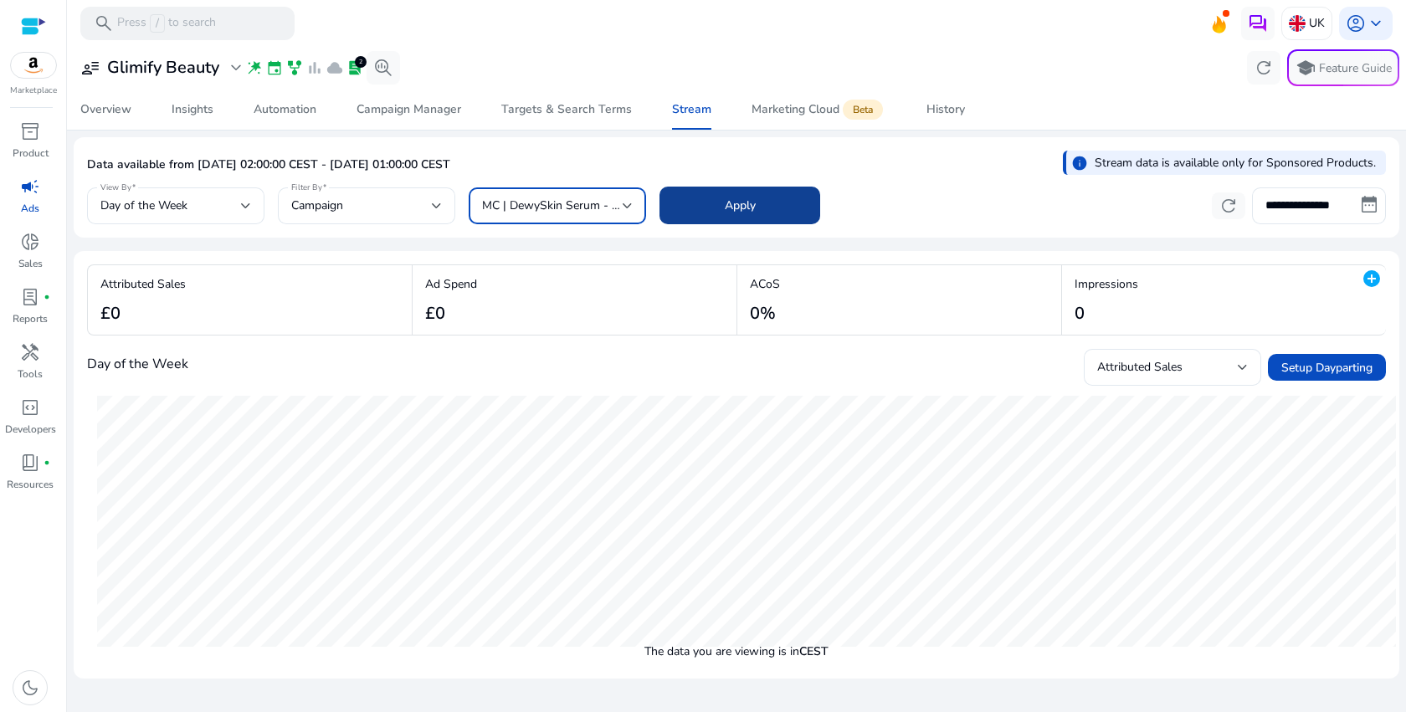
click at [724, 213] on span at bounding box center [739, 206] width 161 height 40
click at [585, 208] on span "MC | DewySkin Serum - [DATE]" at bounding box center [565, 205] width 166 height 16
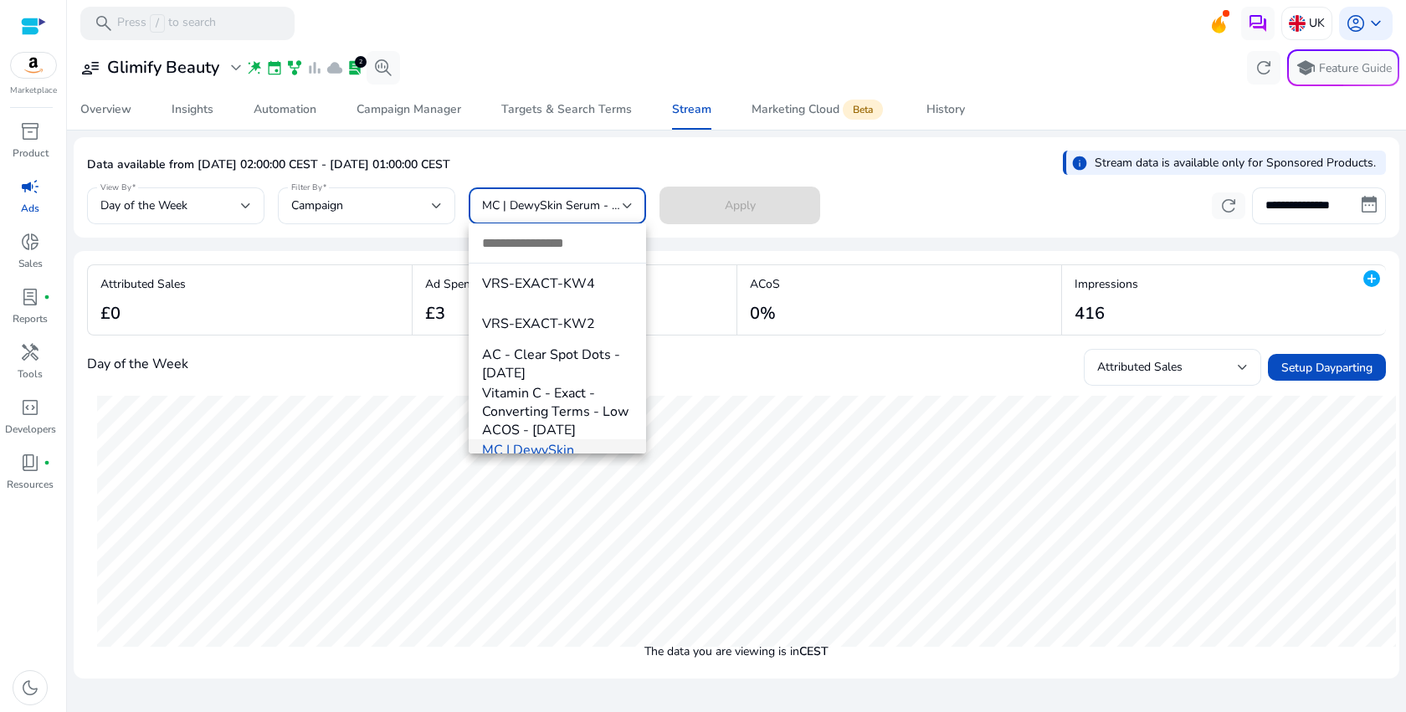
scroll to position [41, 0]
click at [1309, 202] on div at bounding box center [703, 356] width 1406 height 712
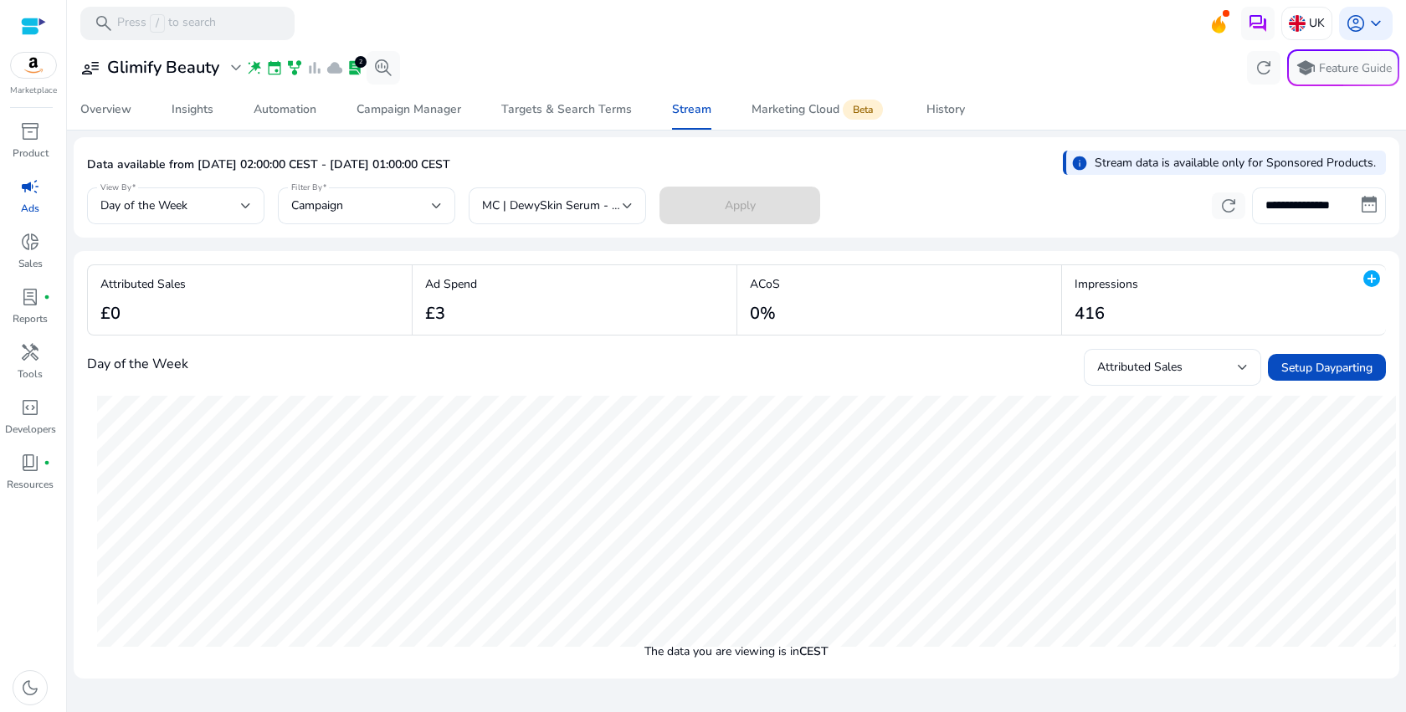
click at [1327, 202] on input "**********" at bounding box center [1319, 205] width 134 height 37
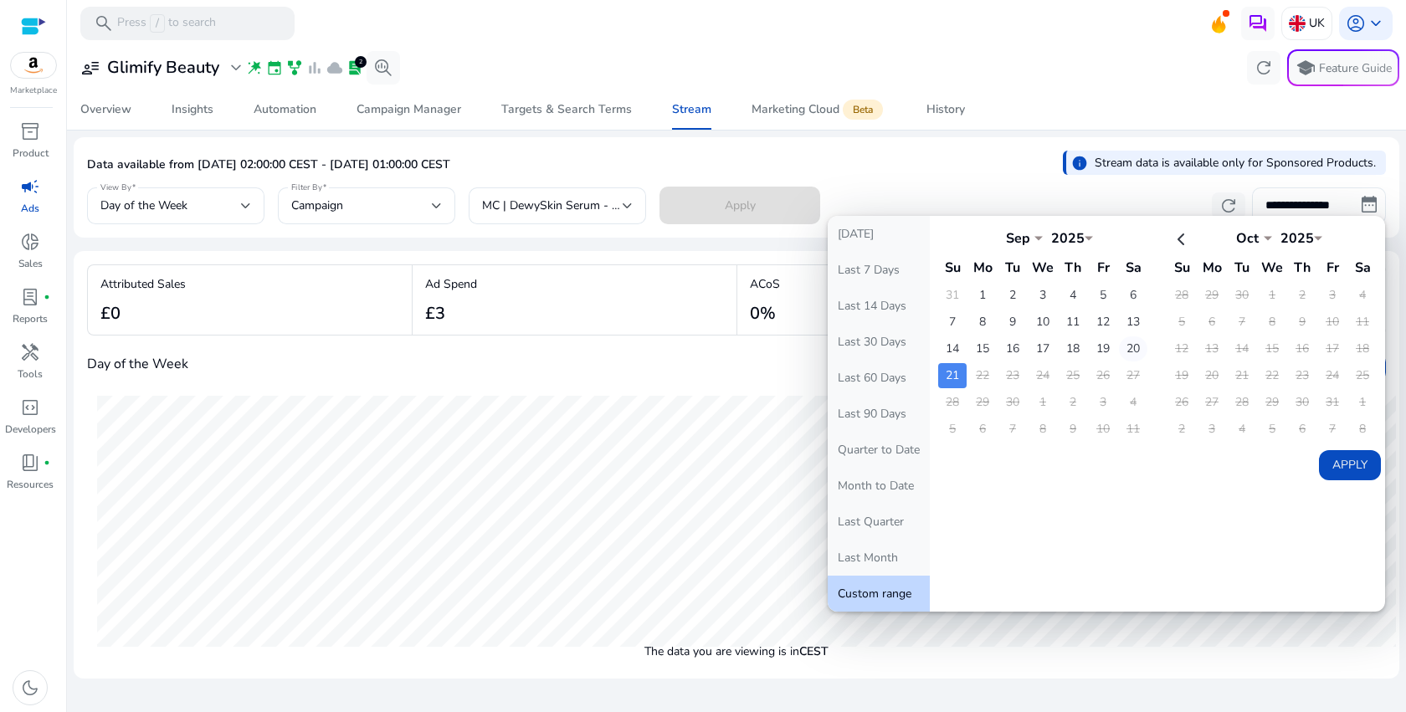
click at [1132, 345] on td "20" at bounding box center [1133, 348] width 28 height 25
click at [1137, 349] on td "20" at bounding box center [1133, 348] width 28 height 25
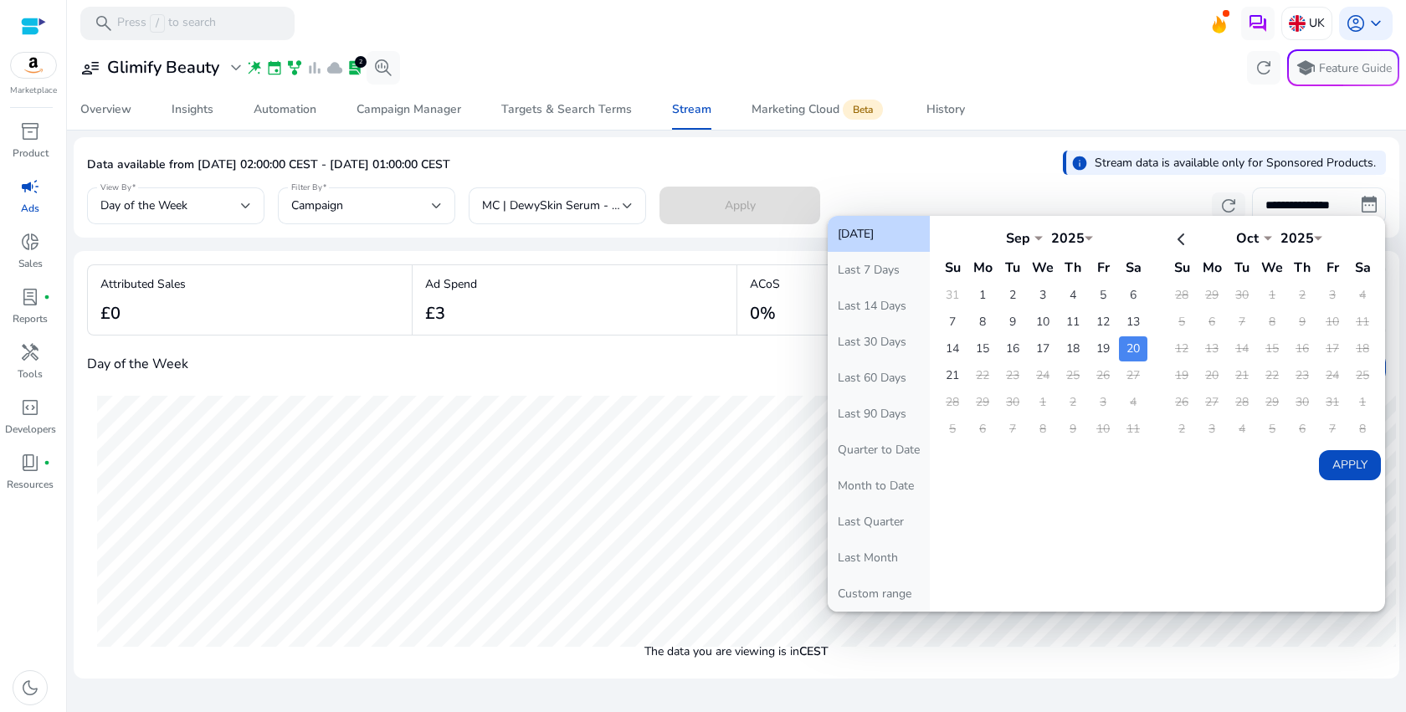
click at [1343, 467] on button "Apply" at bounding box center [1350, 465] width 62 height 30
type input "**********"
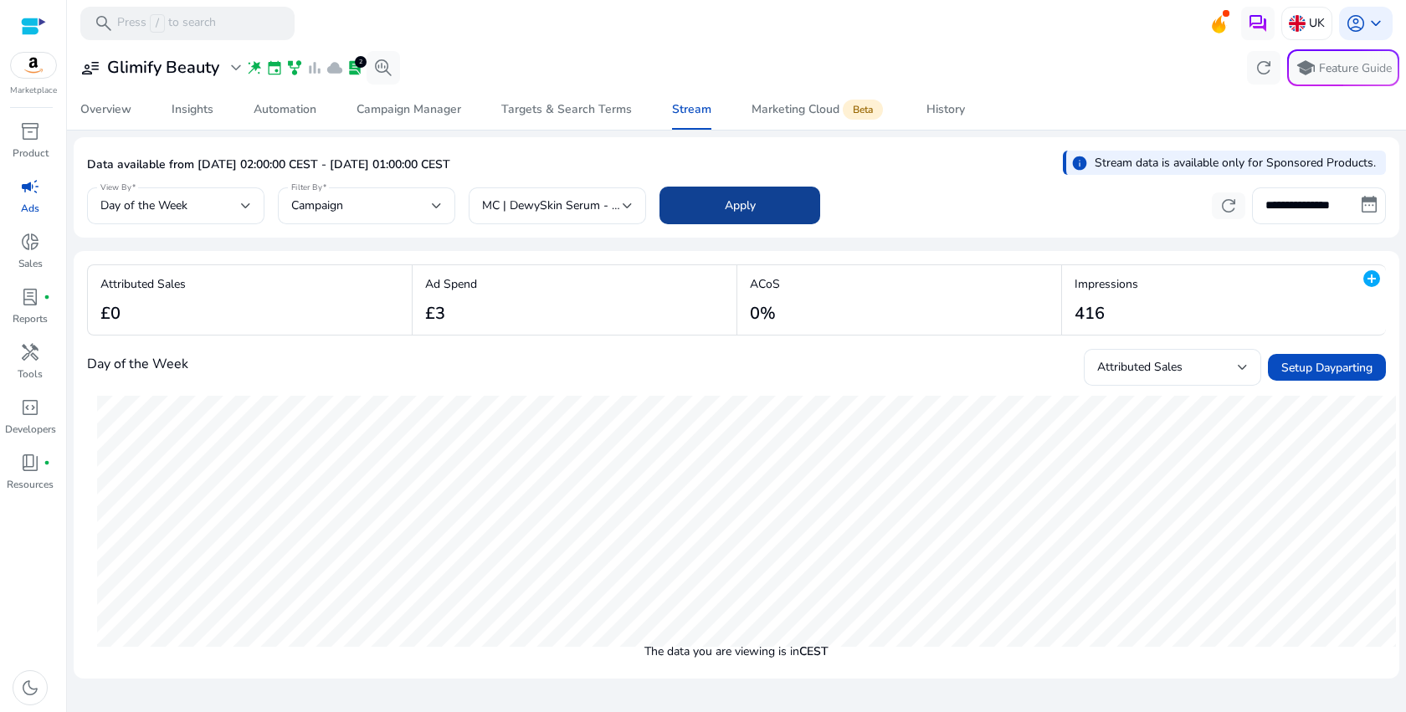
click at [753, 202] on span "Apply" at bounding box center [740, 206] width 31 height 18
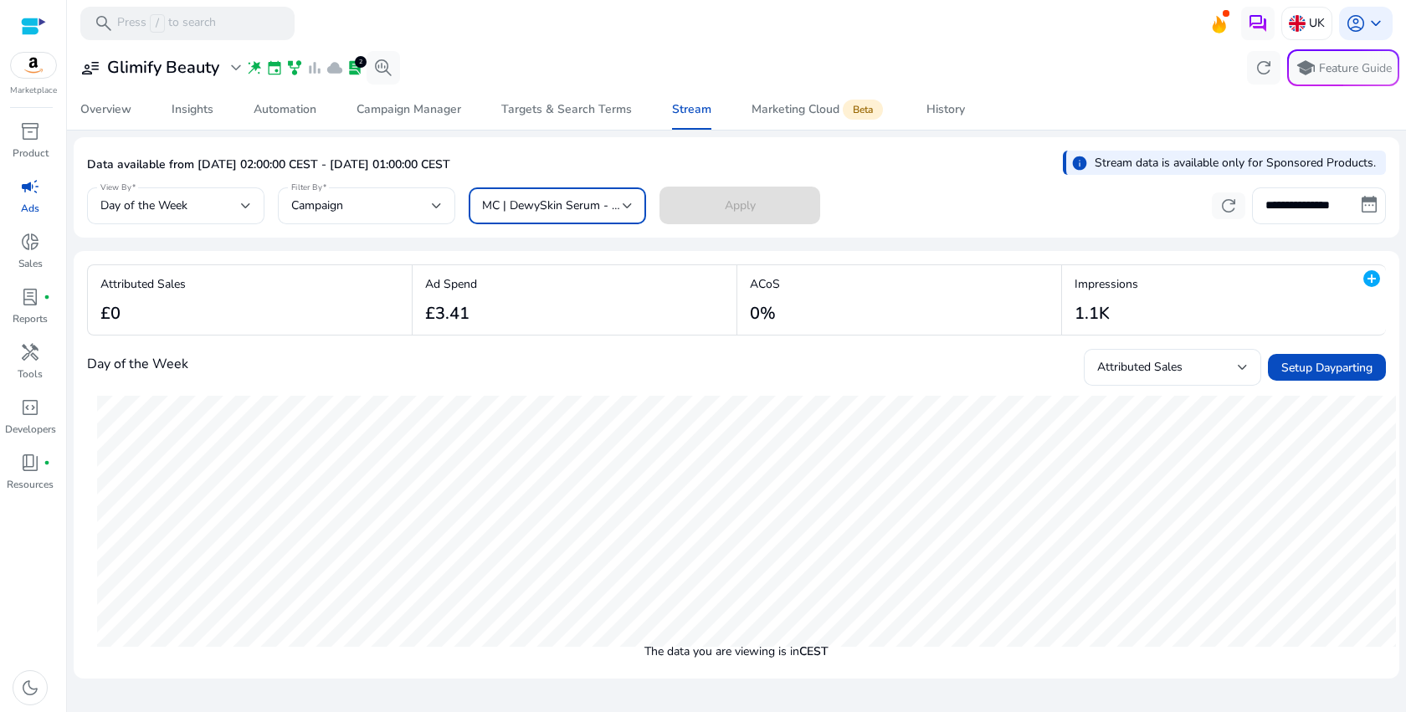
click at [525, 210] on span "MC | DewySkin Serum - [DATE]" at bounding box center [565, 205] width 166 height 16
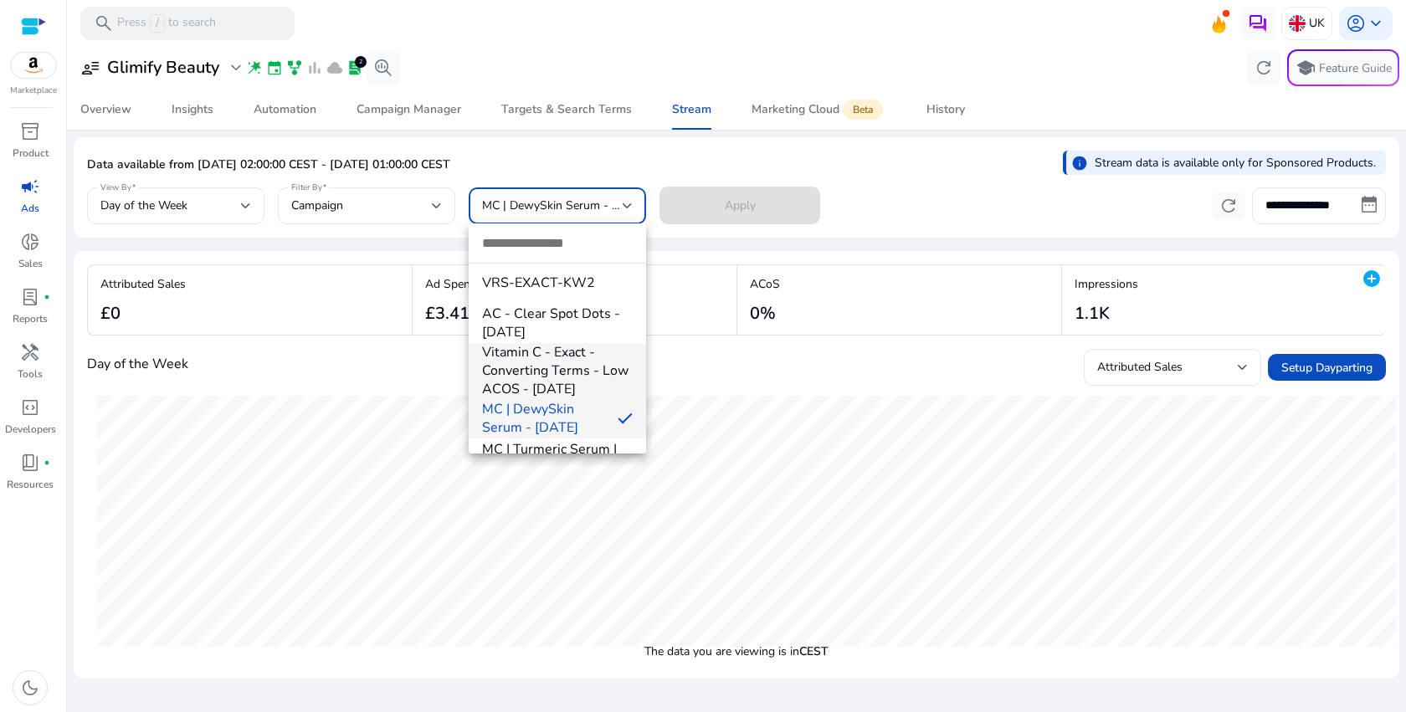
scroll to position [22, 0]
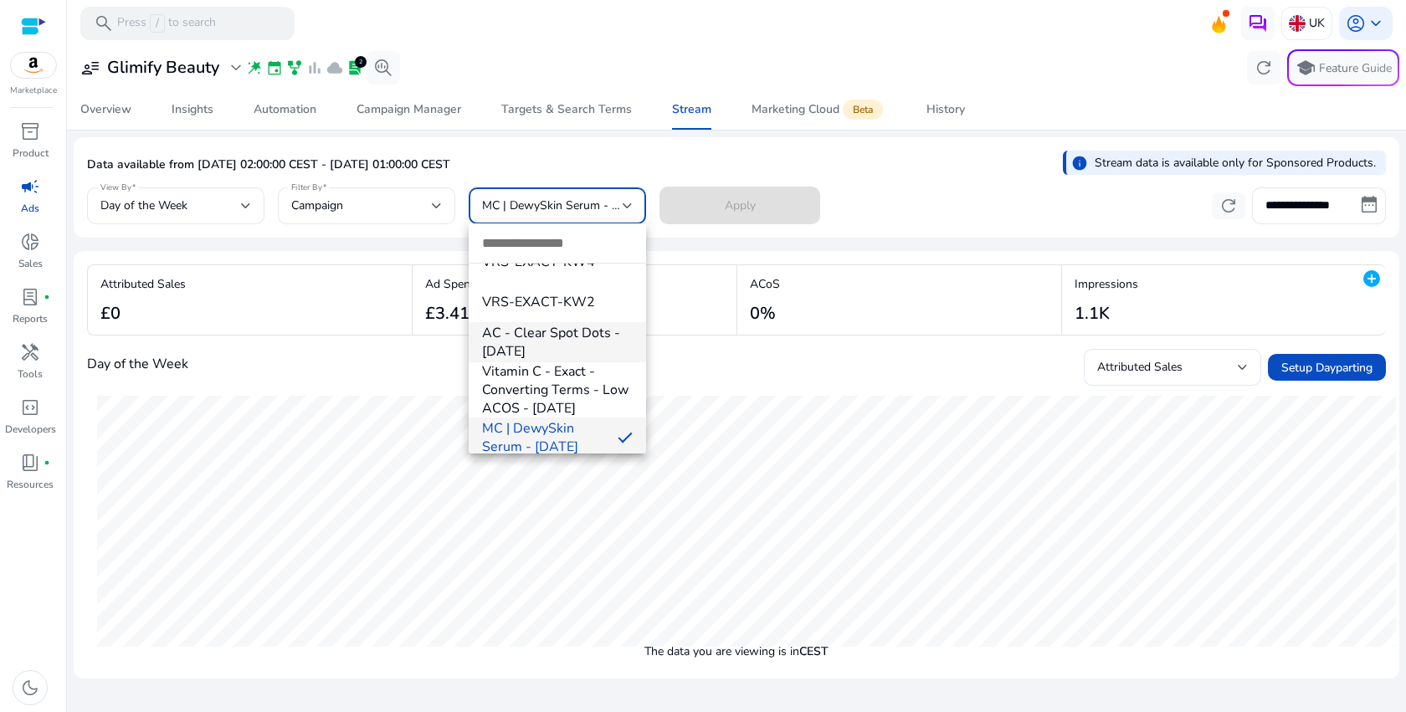
click at [581, 336] on span "AC - Clear Spot Dots - [DATE]" at bounding box center [557, 342] width 151 height 37
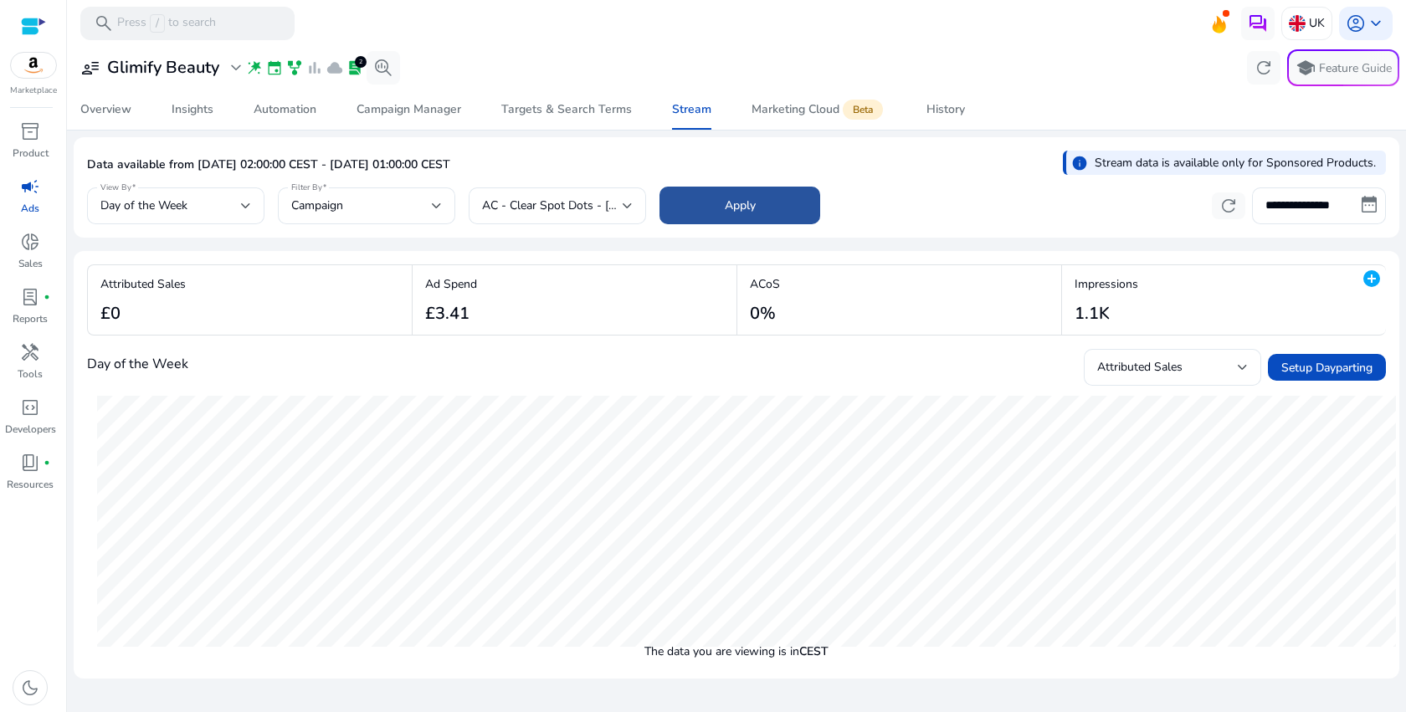
click at [714, 206] on span at bounding box center [739, 206] width 161 height 40
click at [530, 105] on div "Targets & Search Terms" at bounding box center [566, 110] width 131 height 12
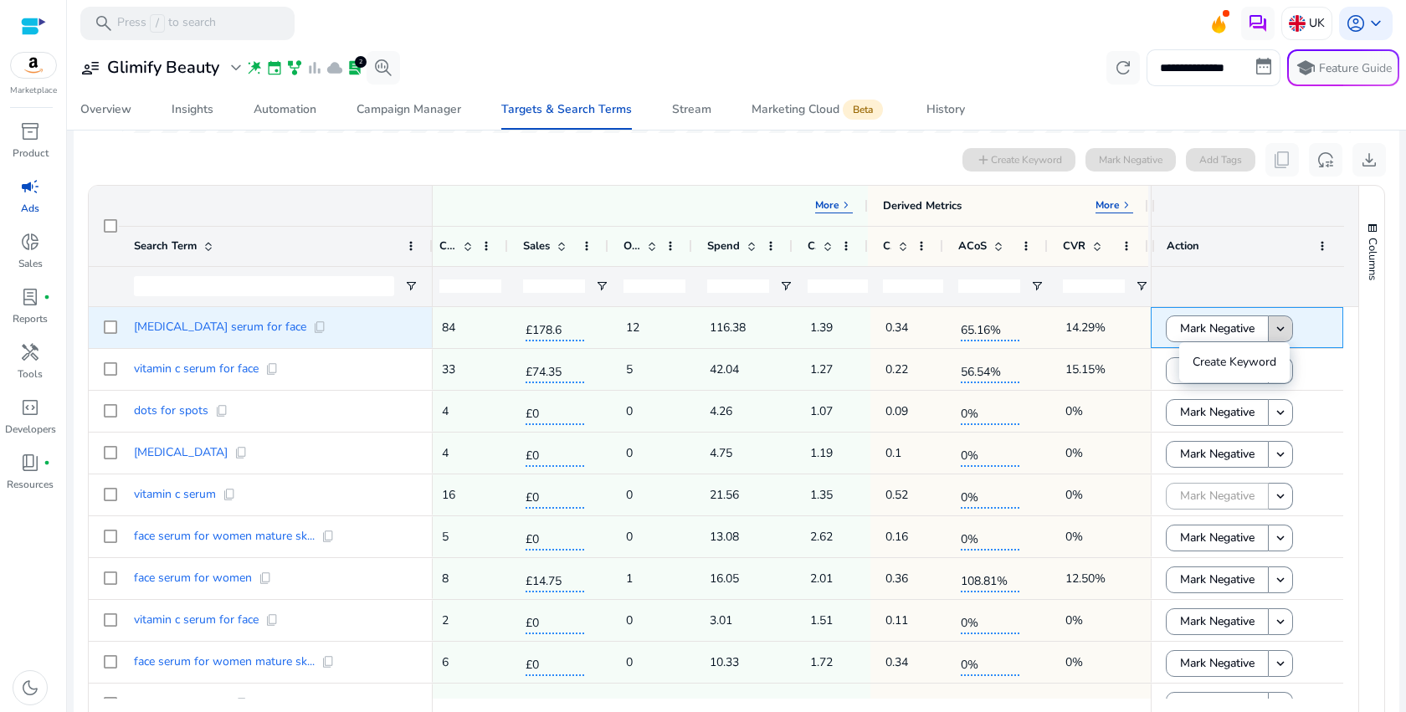
click at [1274, 328] on mat-icon "keyboard_arrow_down" at bounding box center [1280, 328] width 15 height 15
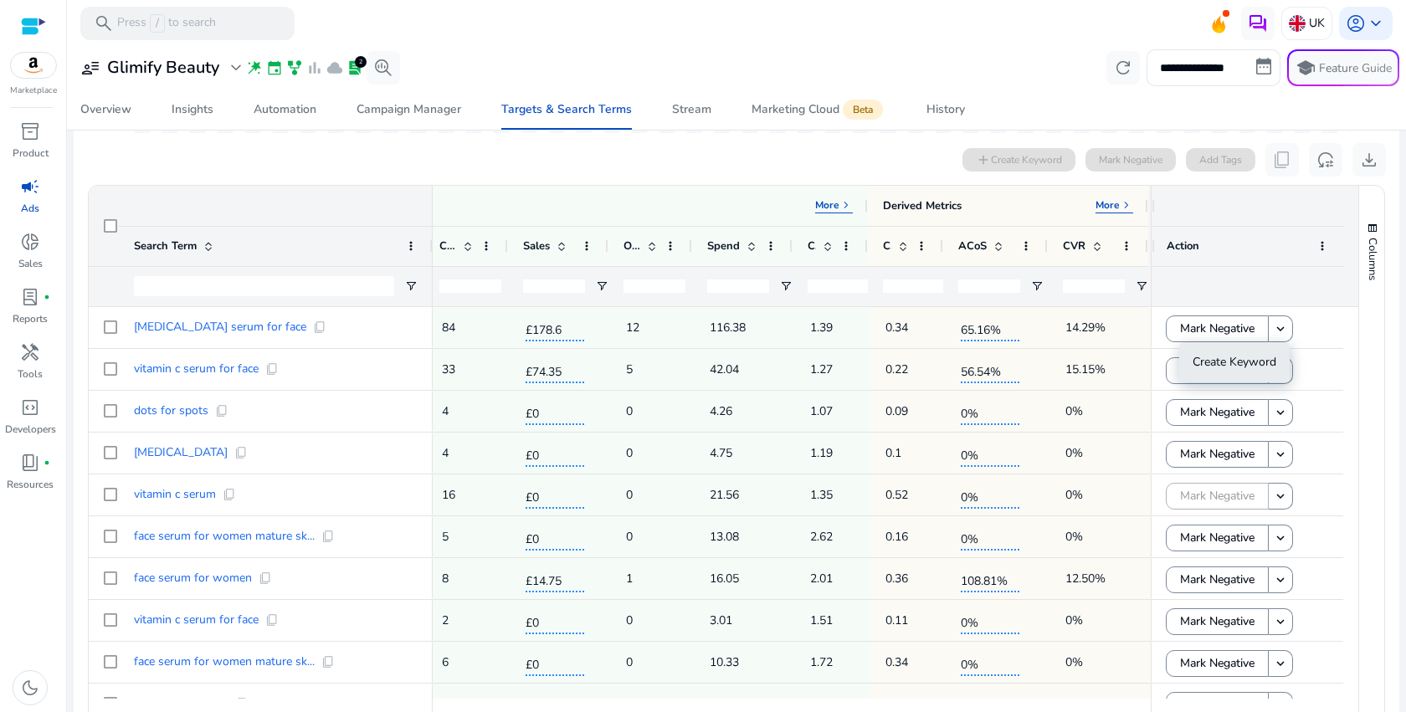
click at [1252, 365] on span "Create Keyword" at bounding box center [1234, 362] width 84 height 16
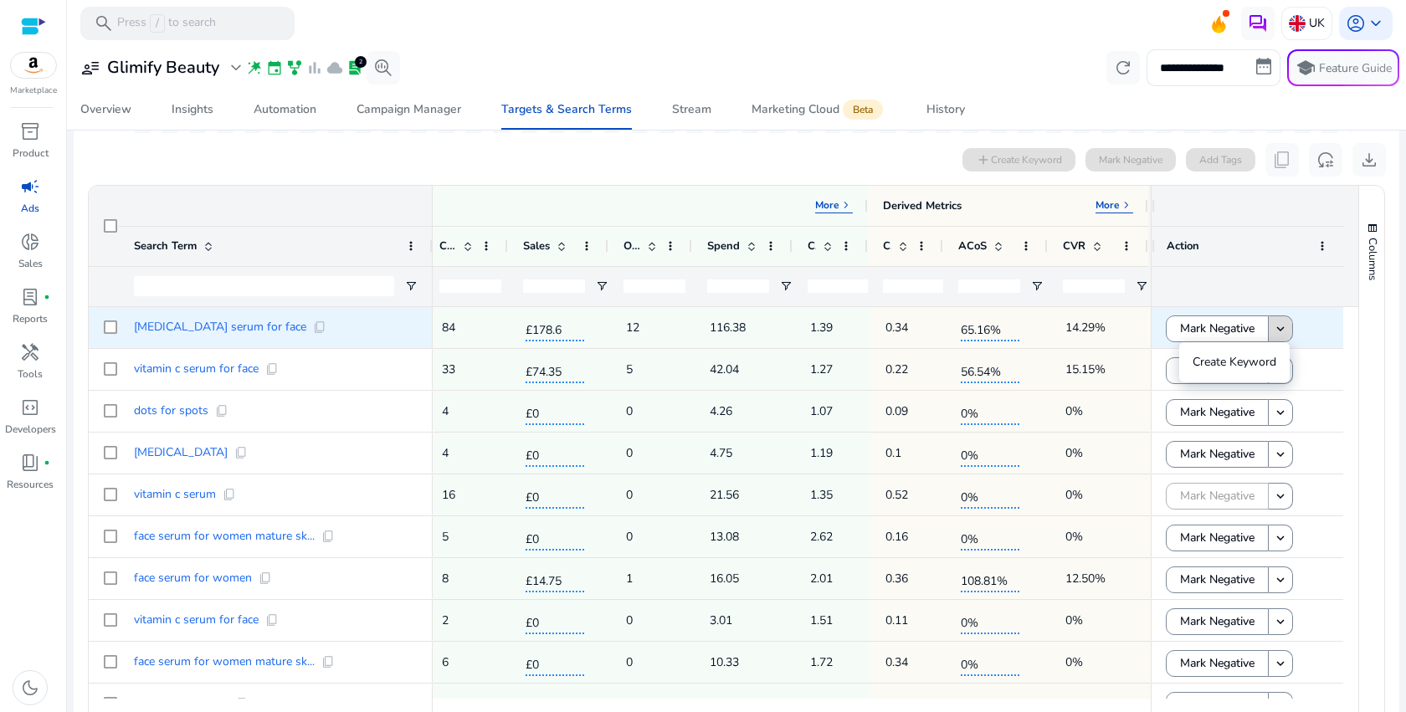
click at [1270, 330] on body "**********" at bounding box center [703, 356] width 1406 height 712
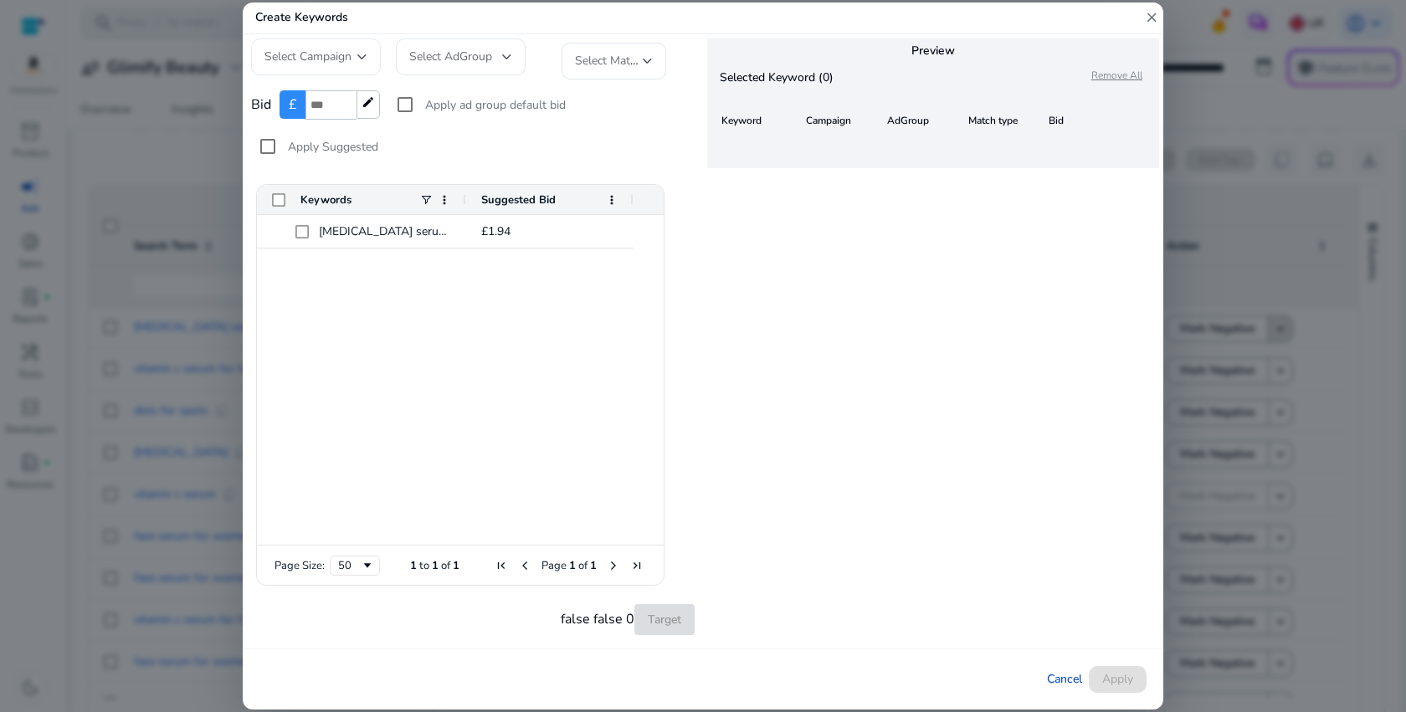
click at [360, 59] on div at bounding box center [362, 57] width 10 height 7
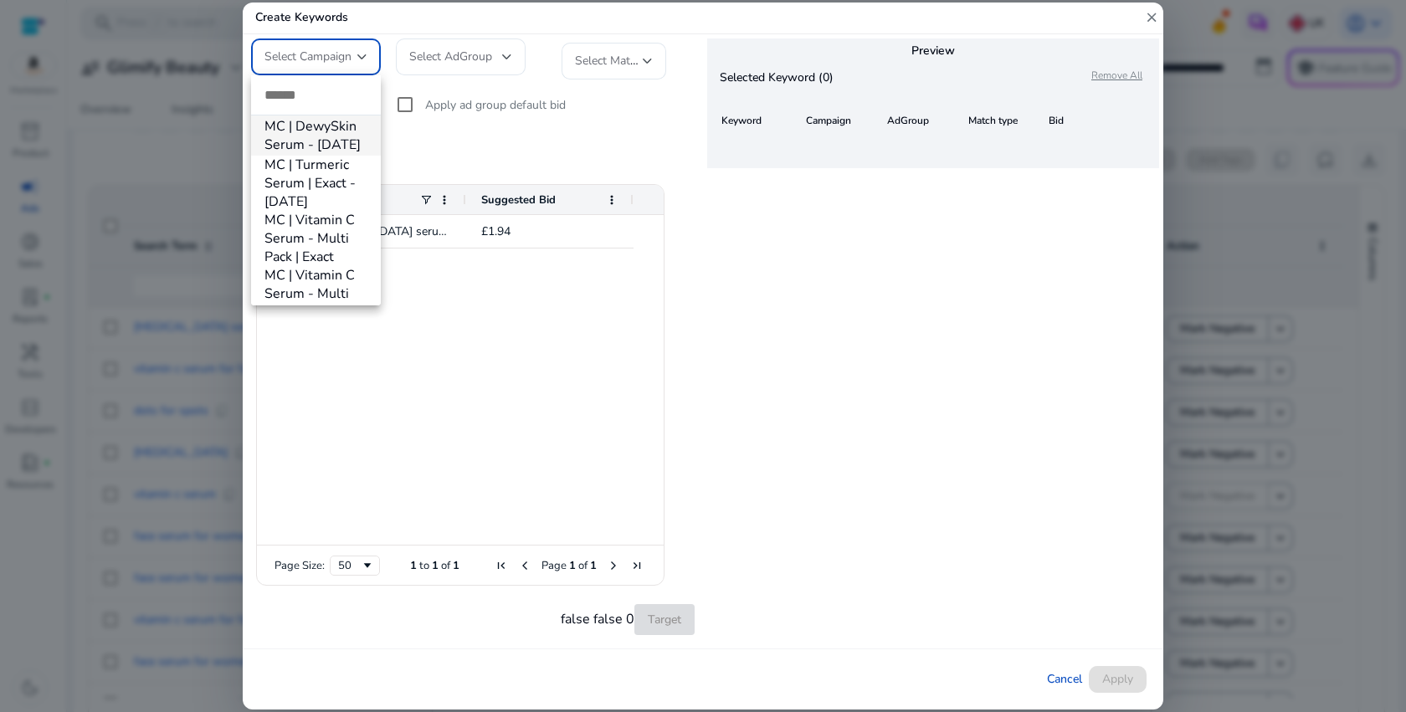
click at [360, 59] on div at bounding box center [703, 356] width 1406 height 712
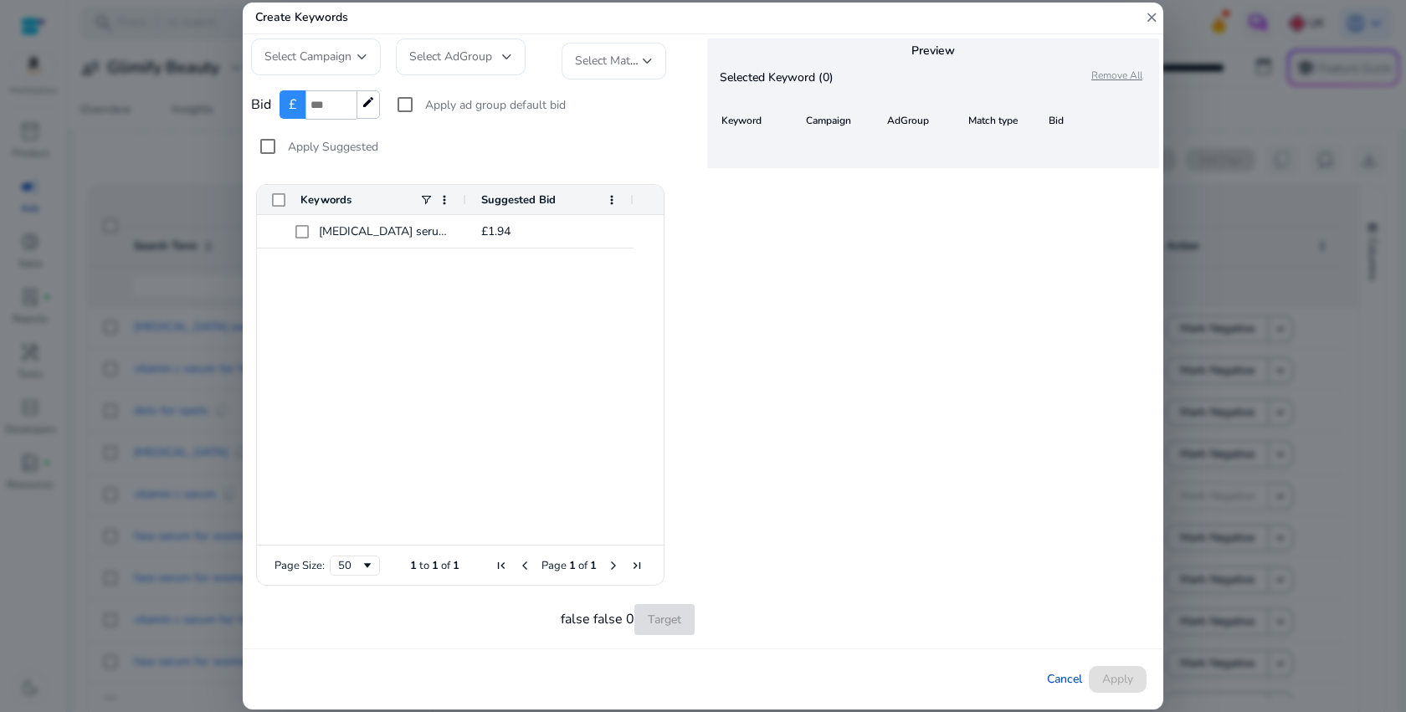
click at [1146, 20] on mat-icon "close" at bounding box center [1151, 18] width 15 height 31
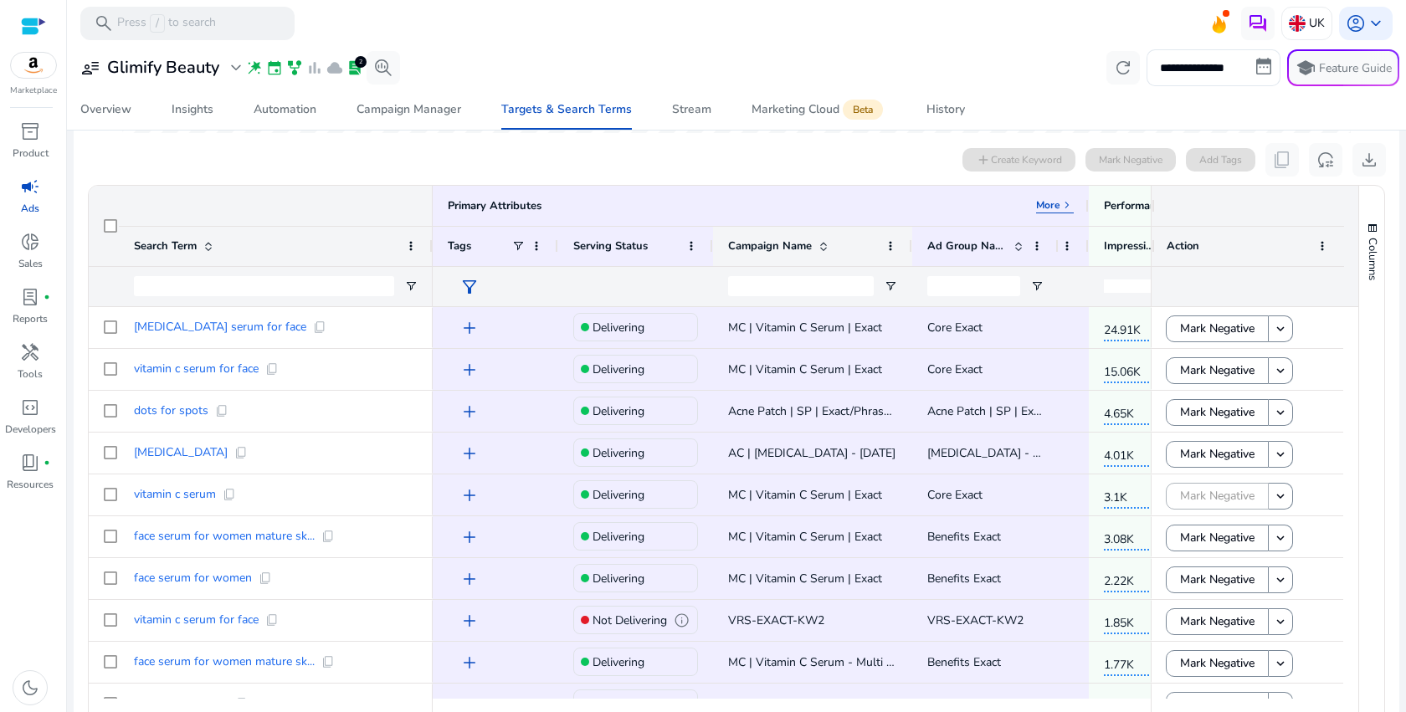
drag, startPoint x: 856, startPoint y: 255, endPoint x: 908, endPoint y: 255, distance: 51.9
click at [909, 255] on div at bounding box center [911, 246] width 7 height 39
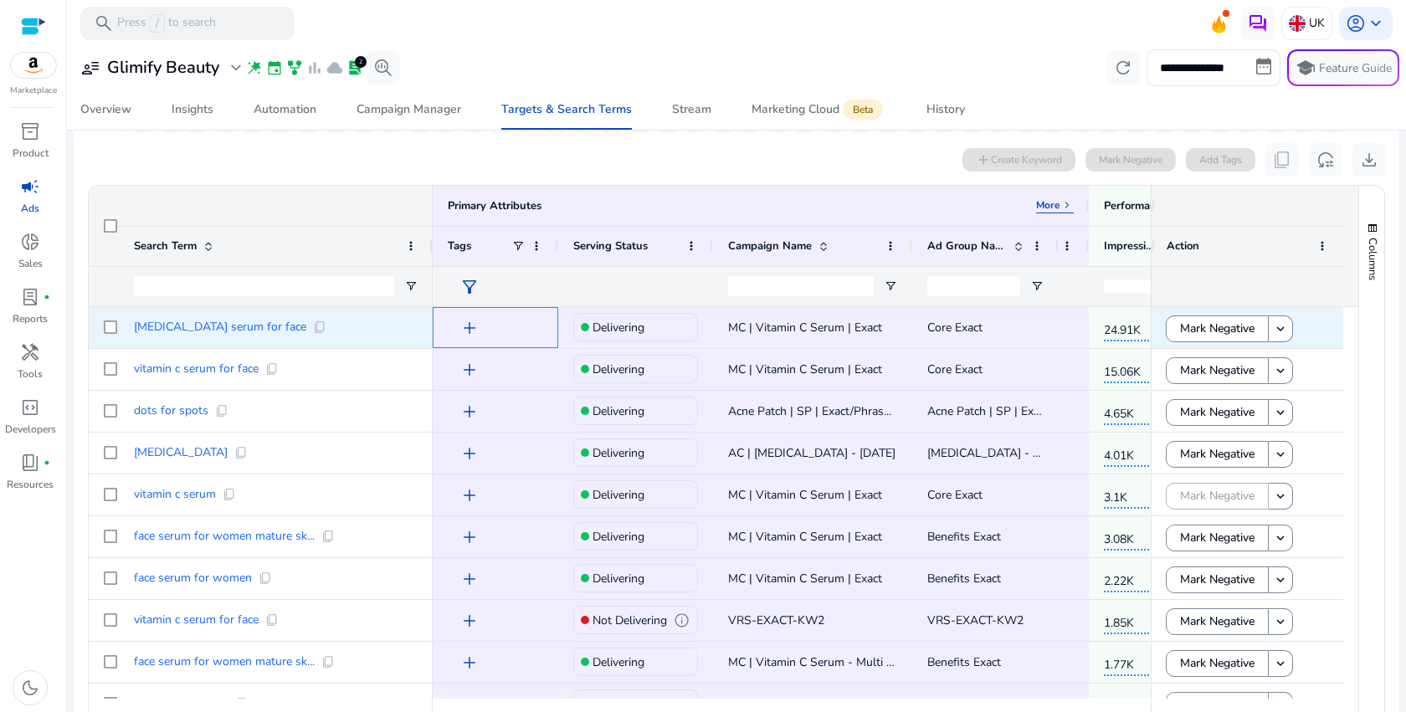
click at [468, 325] on span "add" at bounding box center [469, 328] width 20 height 20
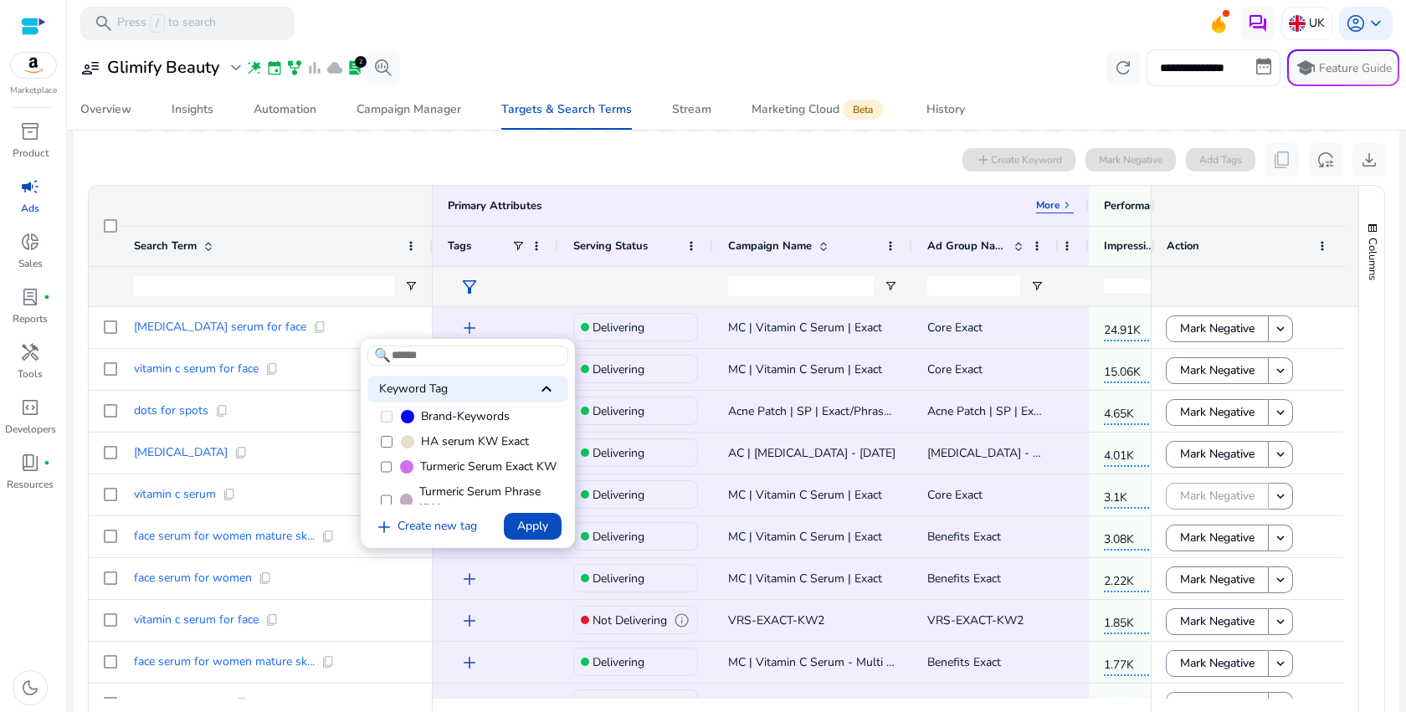
click at [468, 325] on div at bounding box center [703, 356] width 1406 height 712
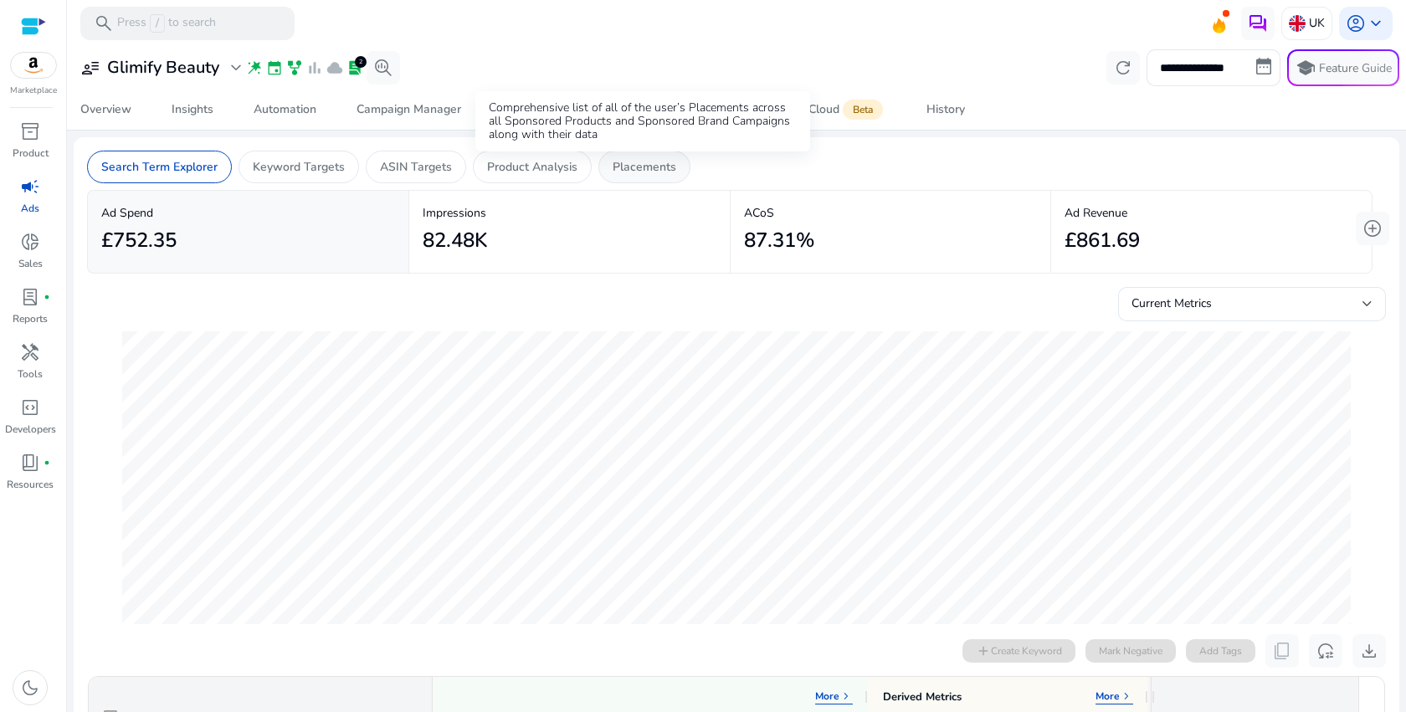
click at [674, 162] on div "Placements" at bounding box center [644, 167] width 92 height 33
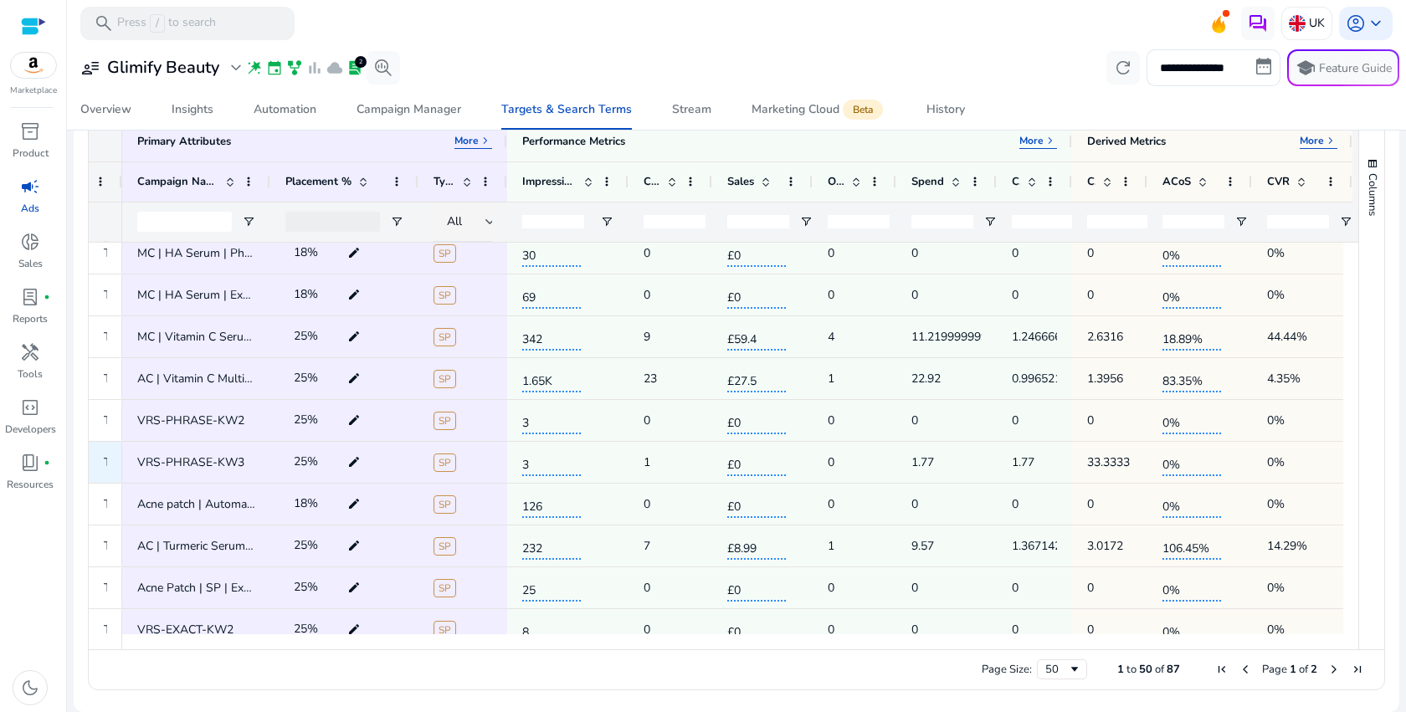
scroll to position [822, 0]
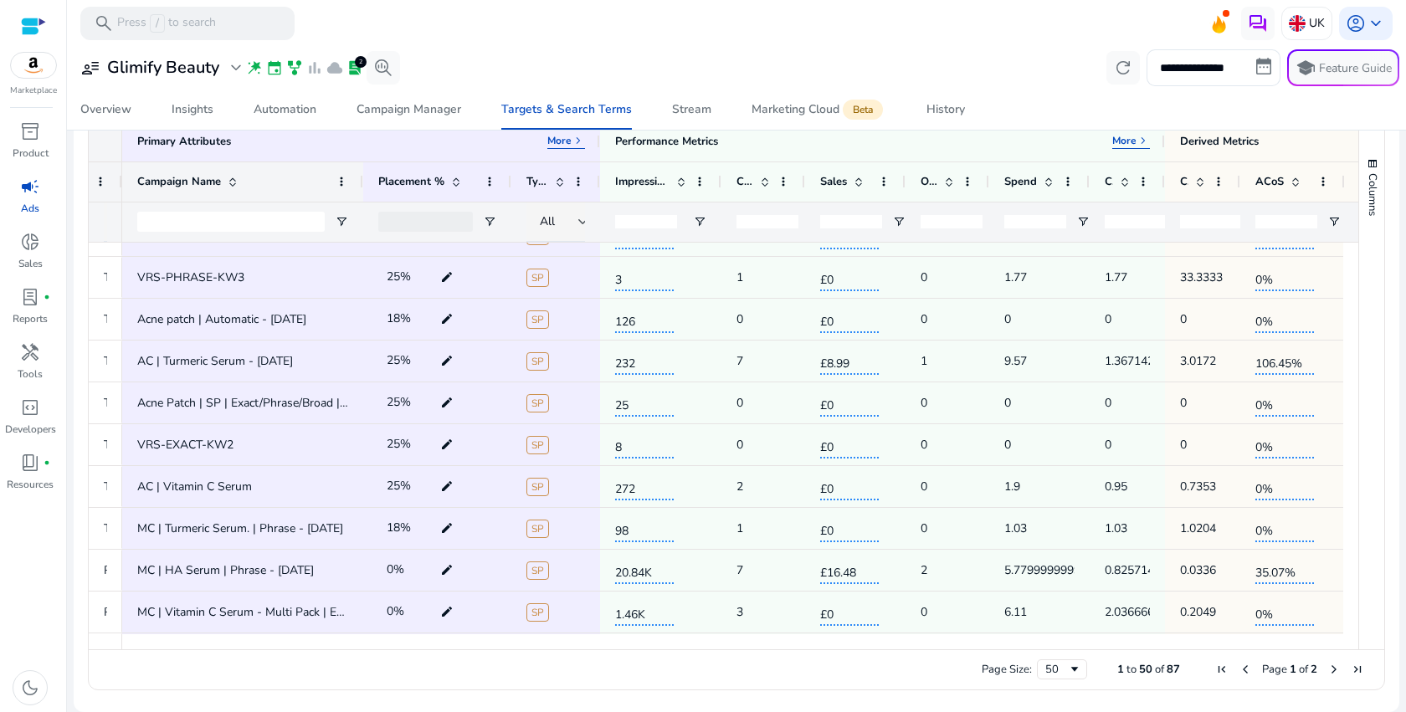
drag, startPoint x: 268, startPoint y: 176, endPoint x: 361, endPoint y: 175, distance: 92.9
click at [361, 175] on div at bounding box center [362, 181] width 7 height 39
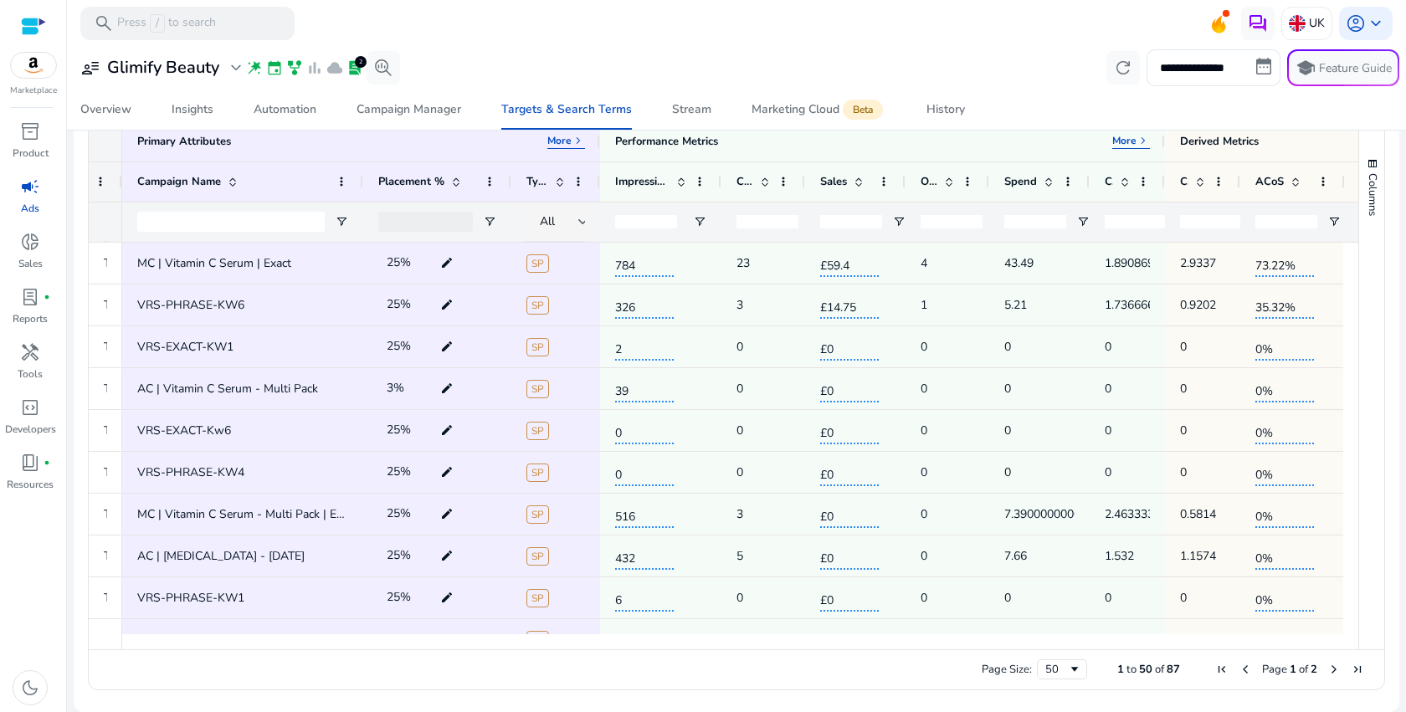
scroll to position [0, 0]
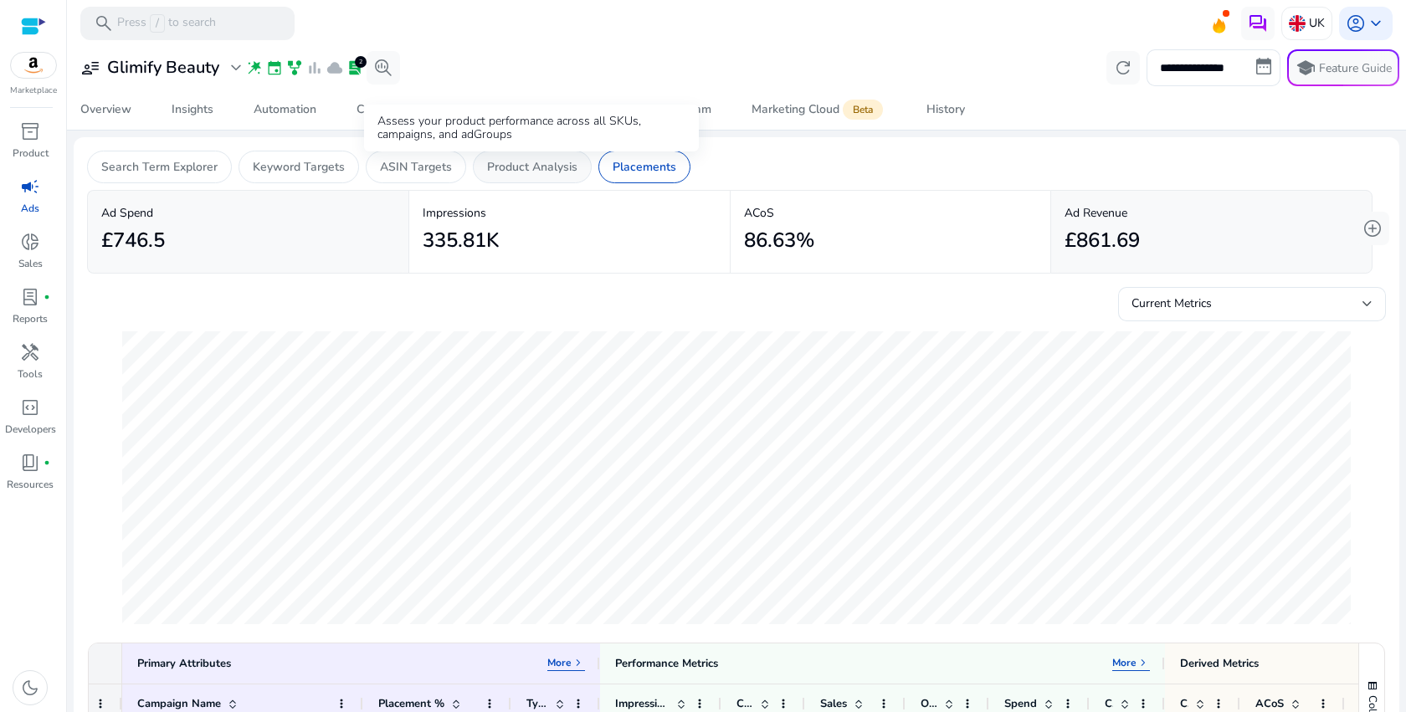
click at [539, 165] on p "Product Analysis" at bounding box center [532, 167] width 90 height 18
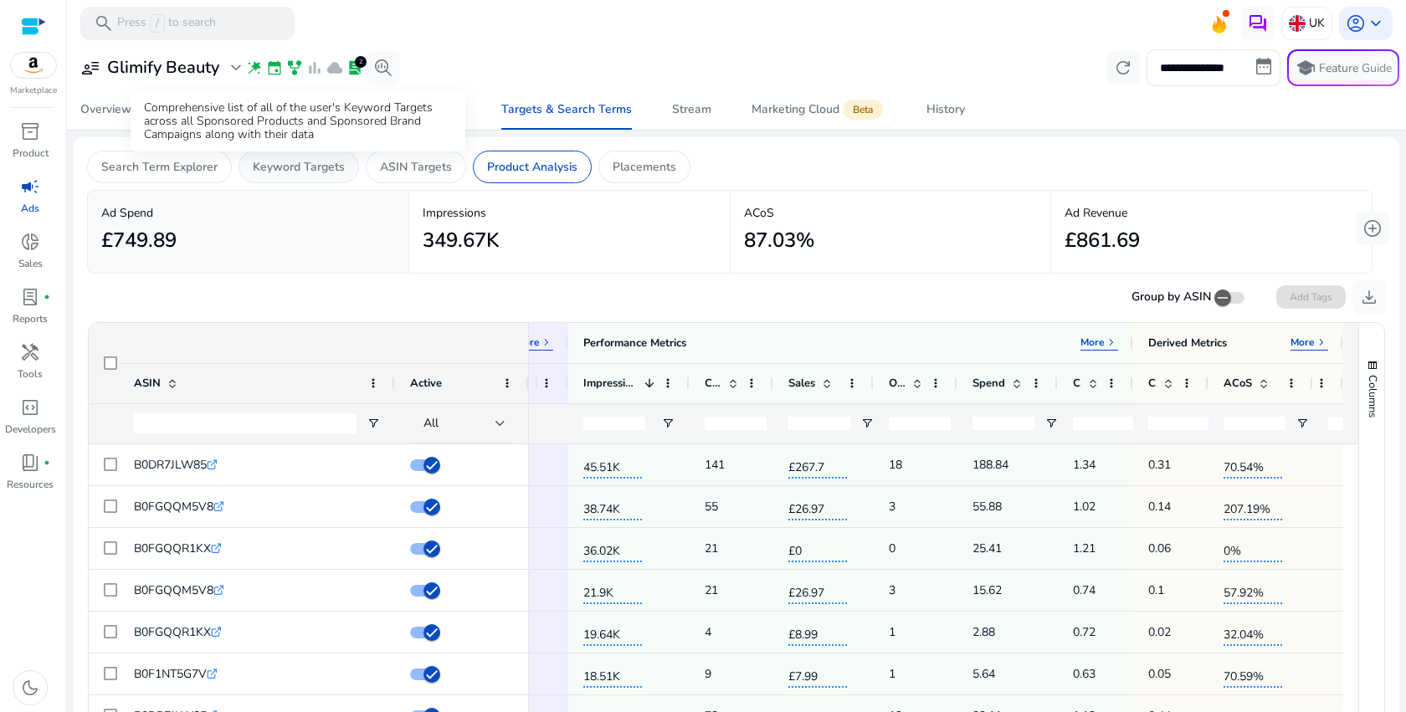
click at [315, 170] on p "Keyword Targets" at bounding box center [299, 167] width 92 height 18
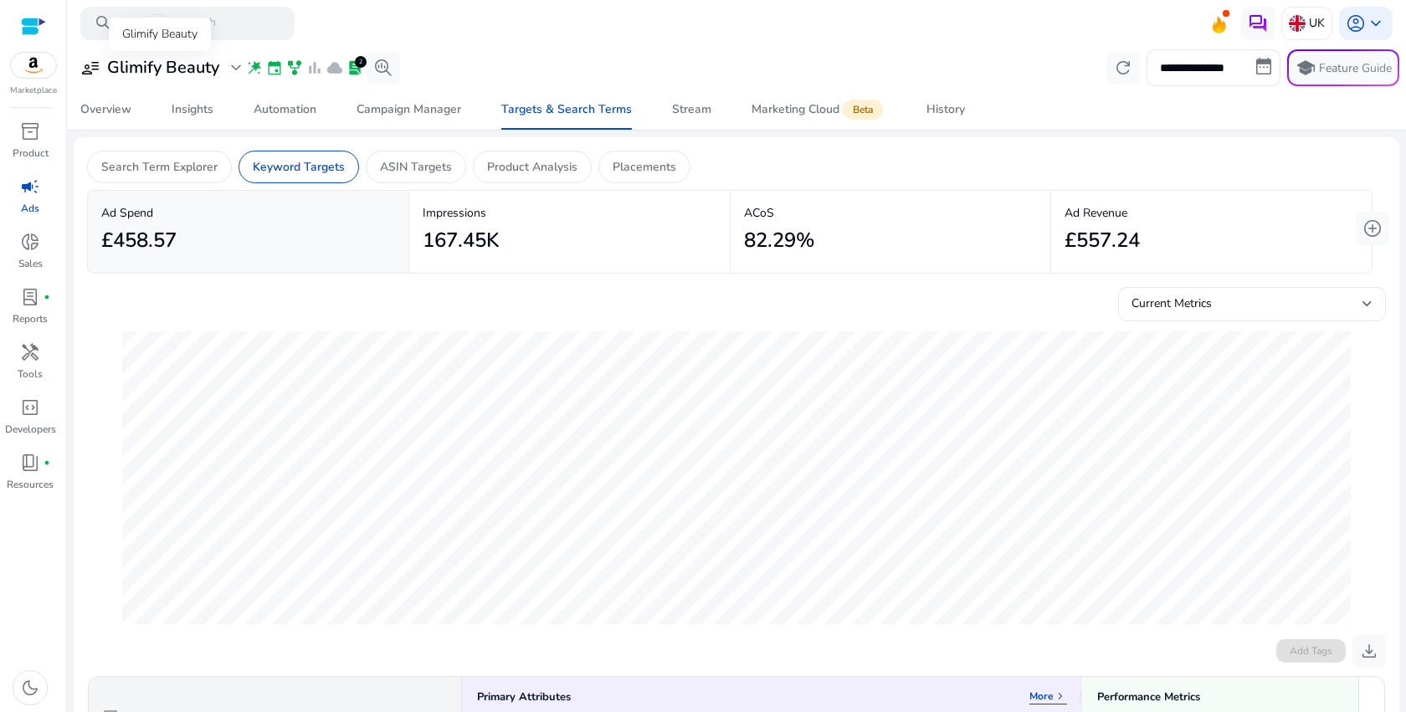
click at [188, 77] on h3 "Glimify Beauty" at bounding box center [163, 68] width 112 height 20
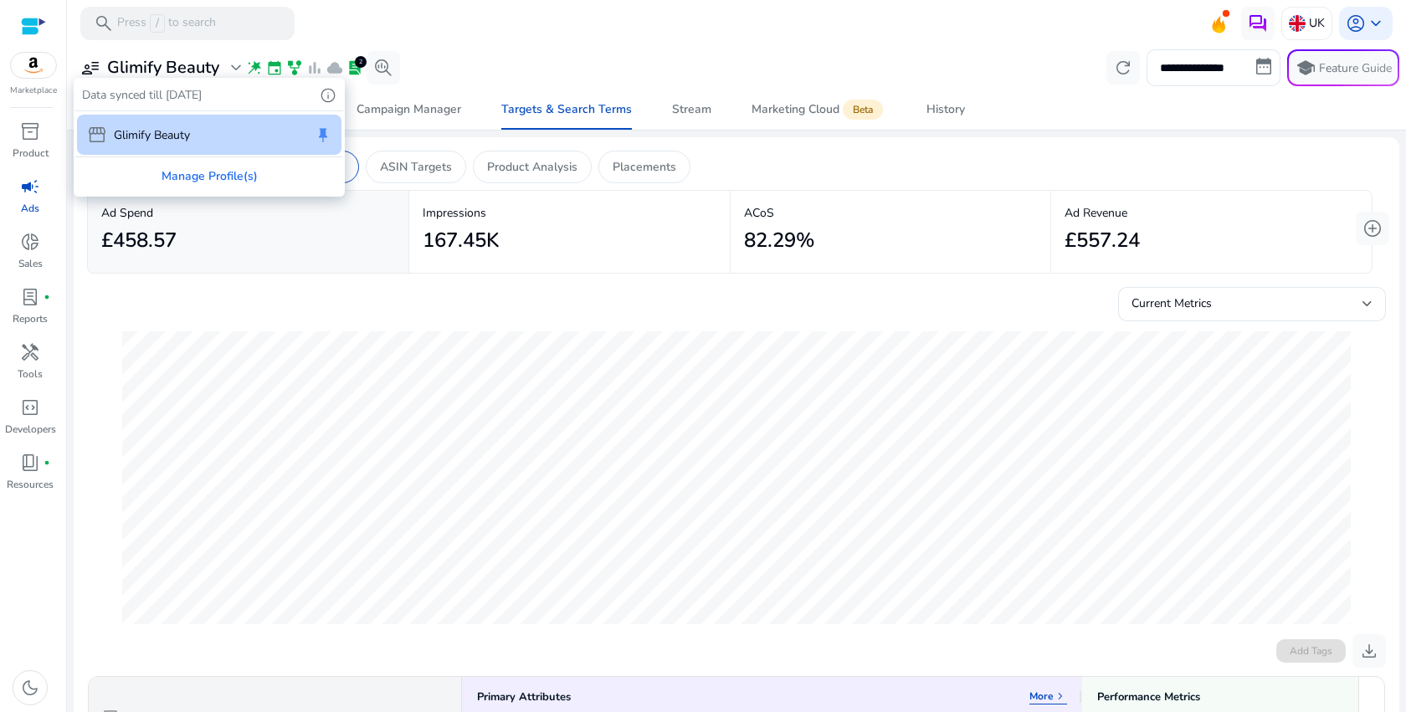
click at [187, 77] on div at bounding box center [703, 356] width 1406 height 712
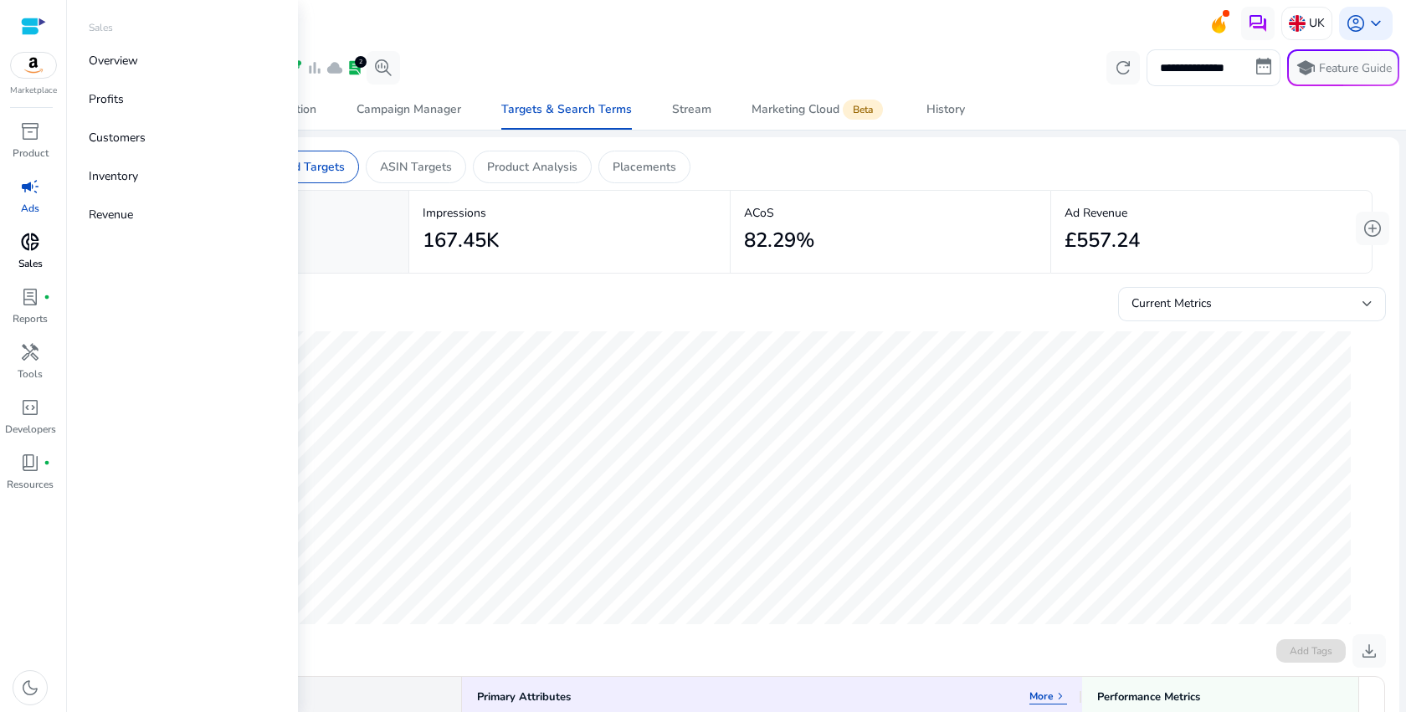
click at [37, 241] on span "donut_small" at bounding box center [30, 242] width 20 height 20
